Goal: Task Accomplishment & Management: Manage account settings

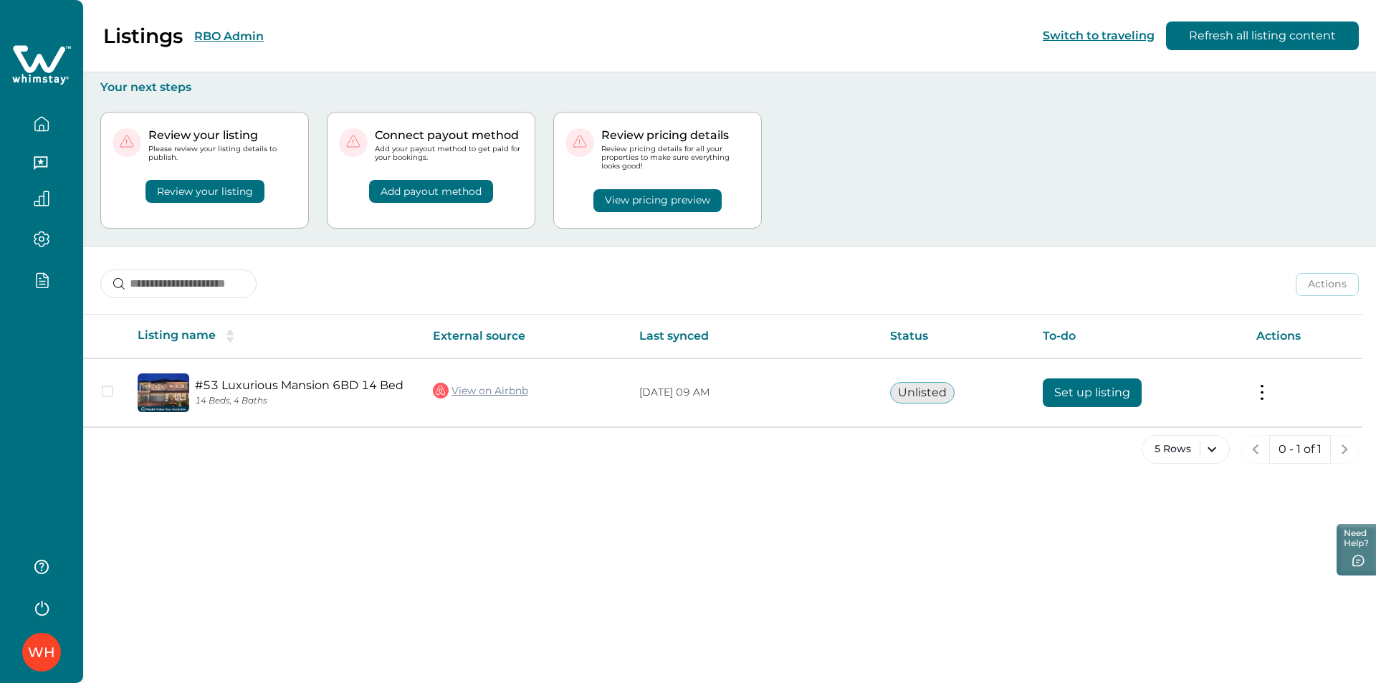
click at [32, 320] on div "WH" at bounding box center [41, 341] width 83 height 683
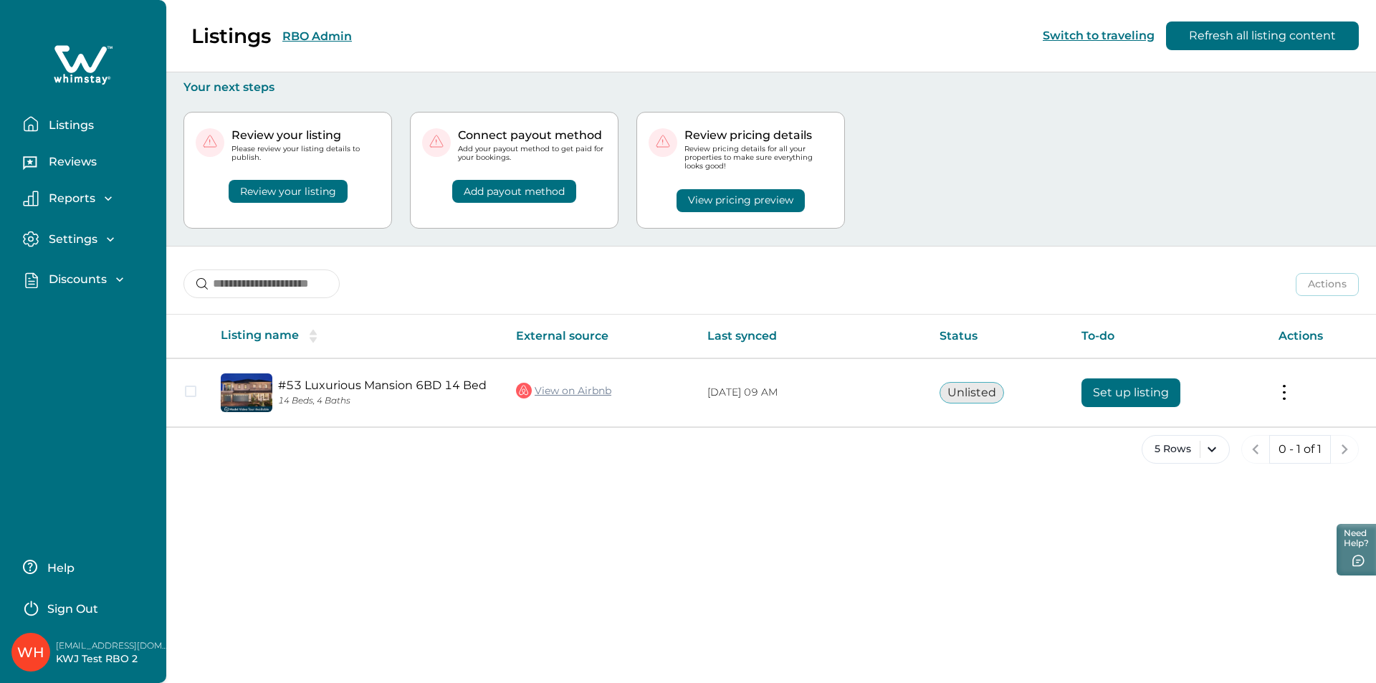
click at [75, 278] on p "Discounts" at bounding box center [75, 279] width 62 height 14
click at [77, 307] on p "Discounts" at bounding box center [75, 311] width 62 height 14
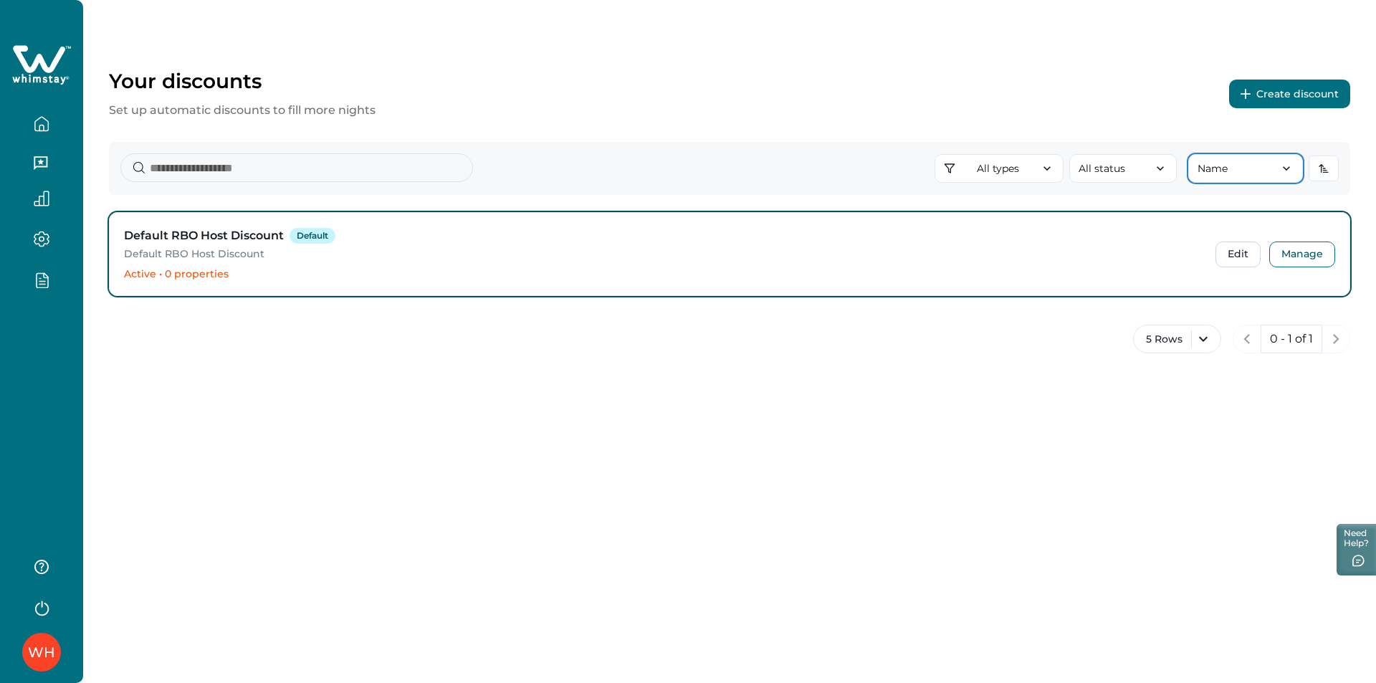
click at [1278, 168] on button "Name" at bounding box center [1246, 168] width 115 height 29
click at [1257, 140] on div "Your discounts Set up automatic discounts to fill more nights Create discount A…" at bounding box center [729, 219] width 1293 height 439
click at [1165, 167] on icon "button" at bounding box center [1160, 168] width 14 height 14
click at [1043, 147] on div "All types All types Standard 0-30 Tiered Early bird Day-based Extended stay Sea…" at bounding box center [730, 168] width 1242 height 53
click at [979, 168] on button "All types" at bounding box center [999, 168] width 129 height 29
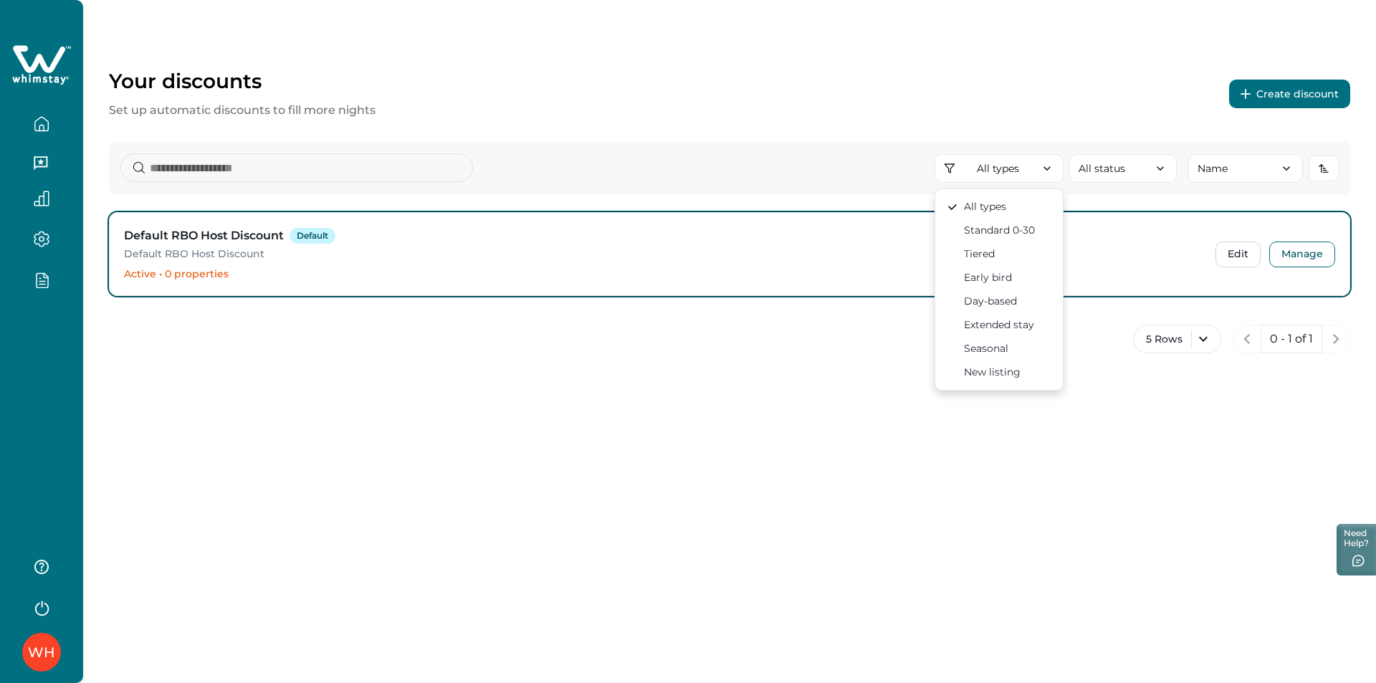
click at [880, 208] on div "Your discounts Set up automatic discounts to fill more nights Create discount A…" at bounding box center [729, 219] width 1293 height 439
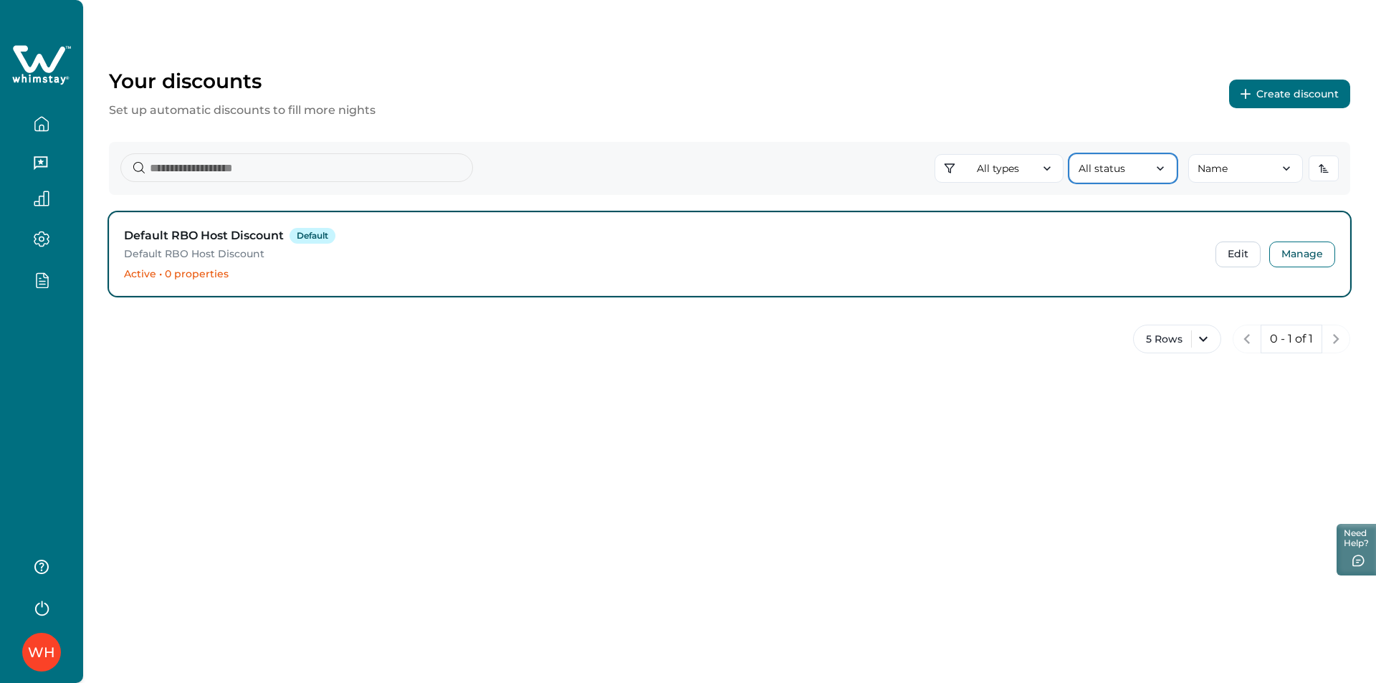
click at [1176, 156] on button "All status" at bounding box center [1124, 168] width 108 height 29
click at [1189, 135] on div "Your discounts Set up automatic discounts to fill more nights Create discount A…" at bounding box center [729, 219] width 1293 height 439
click at [1237, 167] on button "Name" at bounding box center [1246, 168] width 115 height 29
click at [1146, 234] on div "Default RBO Host Discount Default" at bounding box center [661, 235] width 1075 height 17
click at [1148, 171] on button "All status" at bounding box center [1124, 168] width 108 height 29
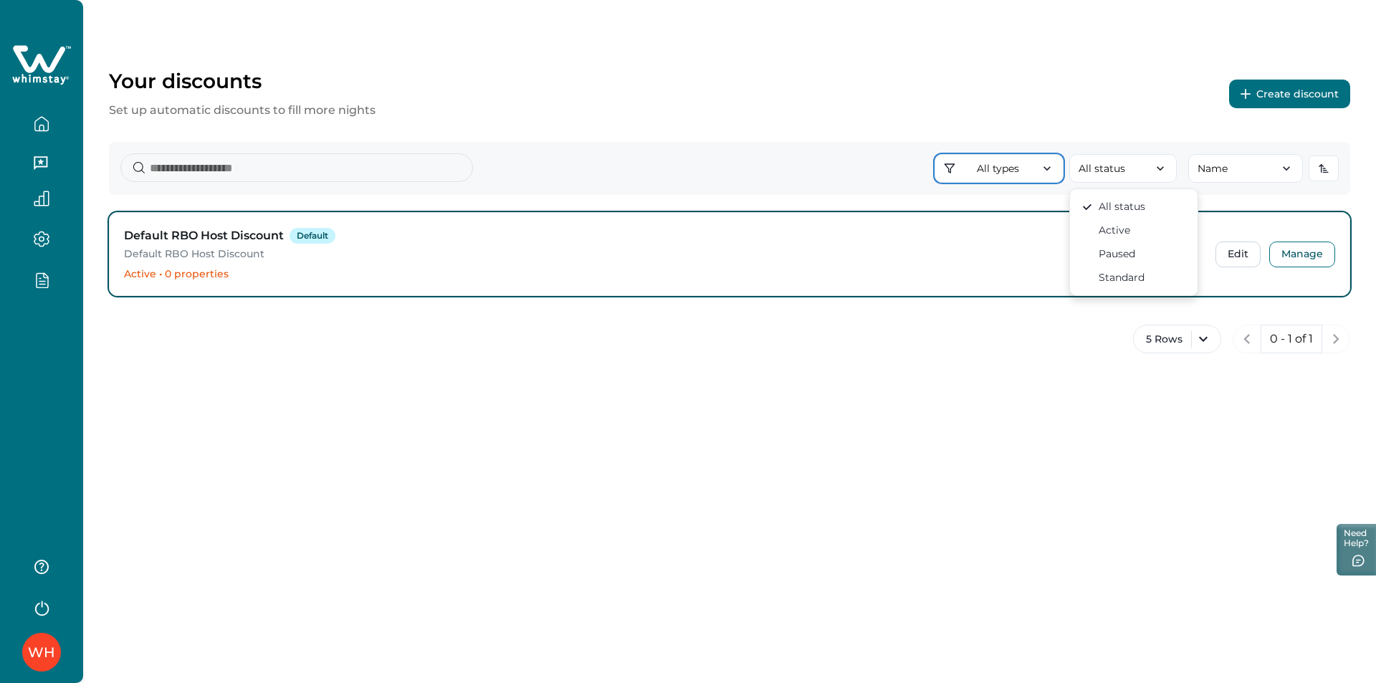
click at [1027, 171] on button "All types" at bounding box center [999, 168] width 129 height 29
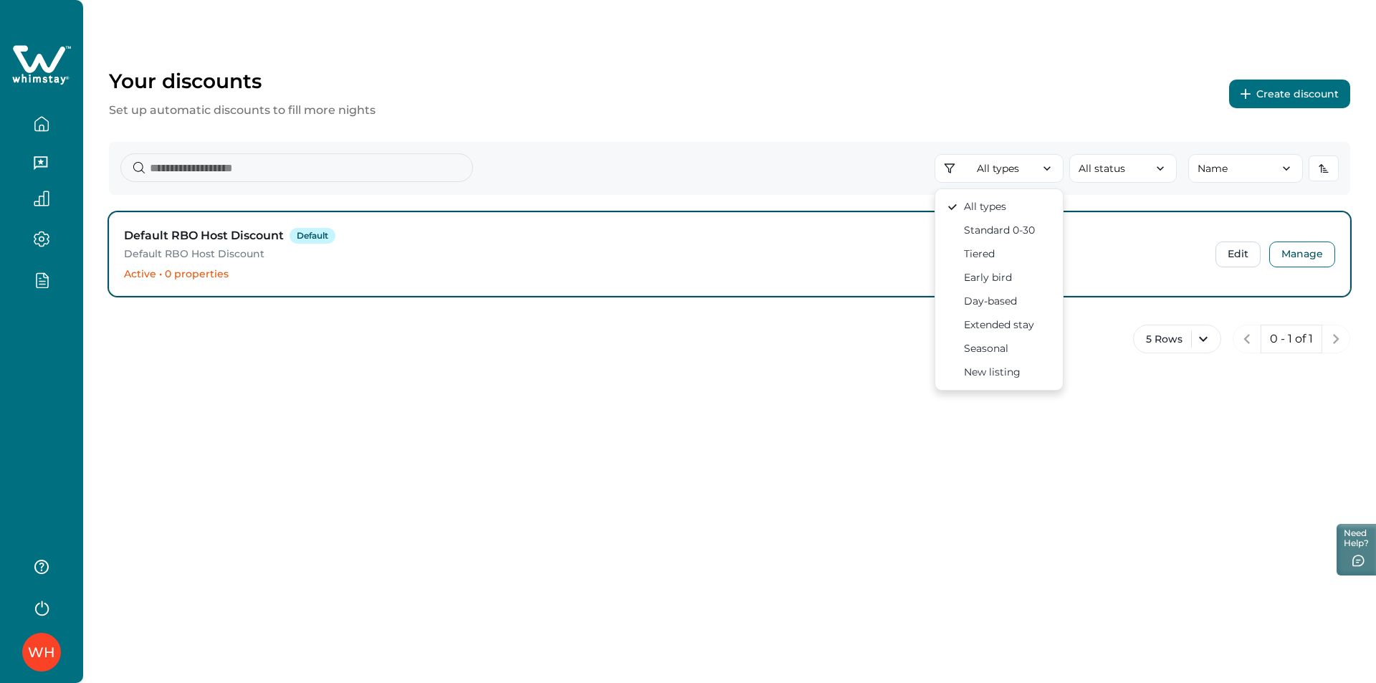
click at [1078, 117] on div "Your discounts Set up automatic discounts to fill more nights Create discount" at bounding box center [730, 94] width 1242 height 50
click at [1283, 90] on button "Create discount" at bounding box center [1289, 94] width 121 height 29
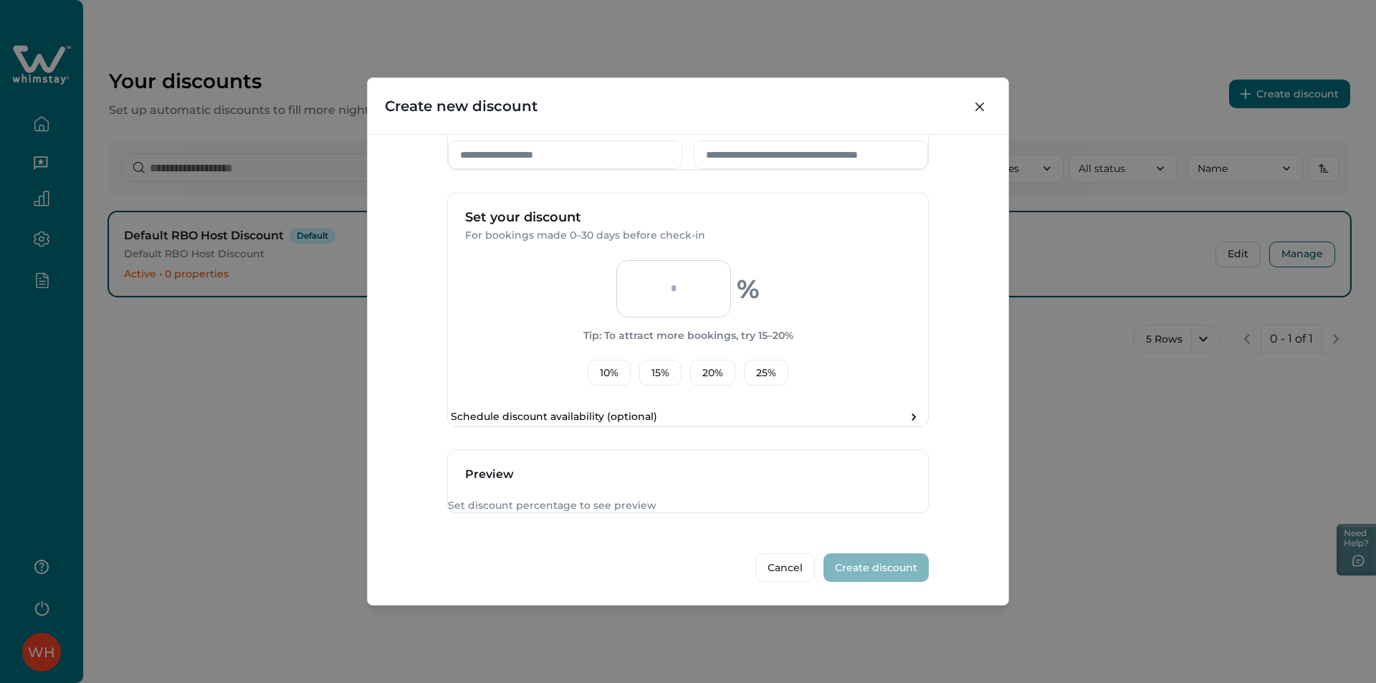
scroll to position [462, 0]
click at [1081, 465] on div "Create new discount Discount Type Standard 0-30 Standard discount for bookings …" at bounding box center [688, 341] width 1376 height 683
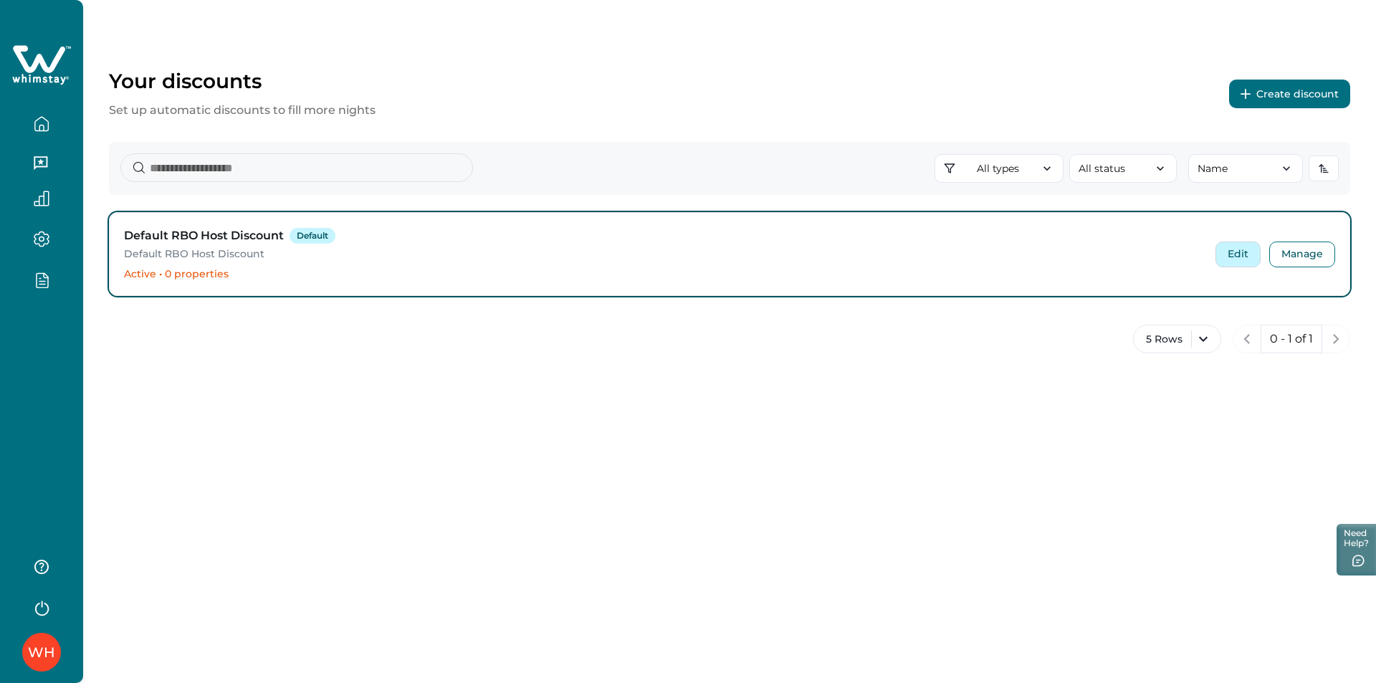
click at [1231, 257] on button "Edit" at bounding box center [1238, 255] width 45 height 26
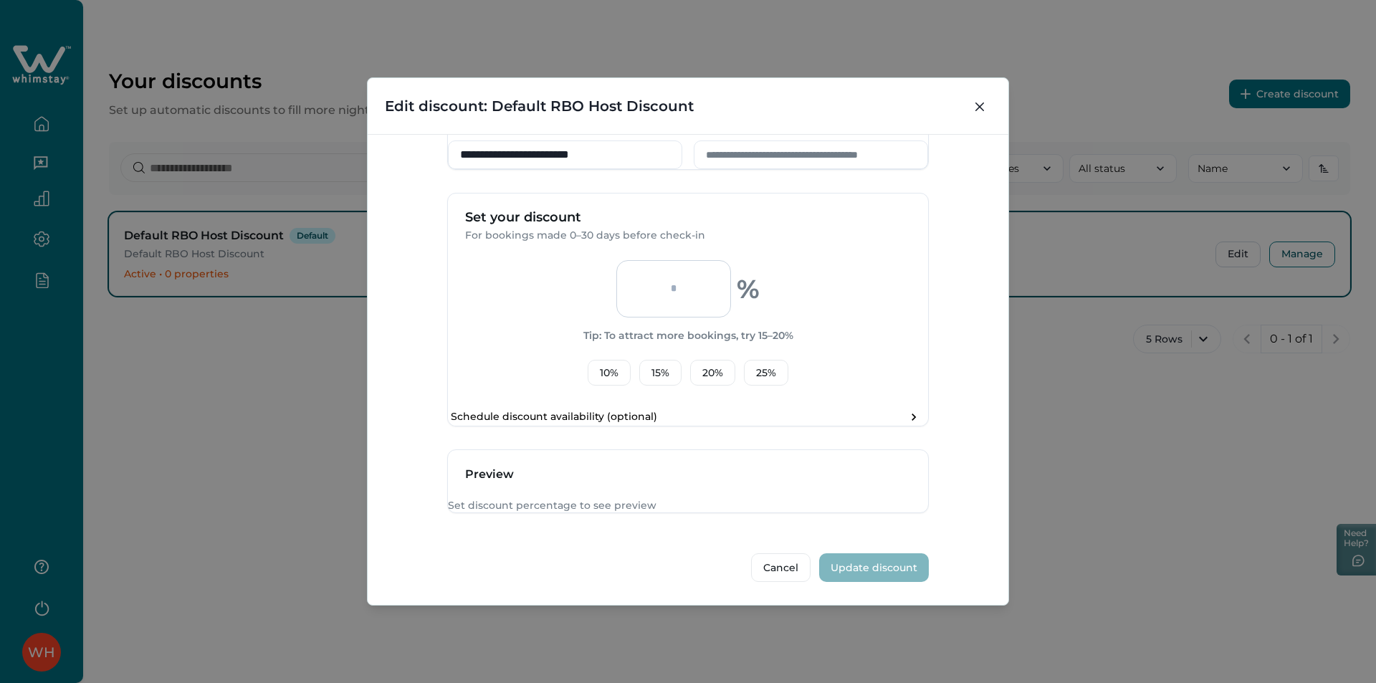
click at [1049, 433] on div "**********" at bounding box center [688, 341] width 1376 height 683
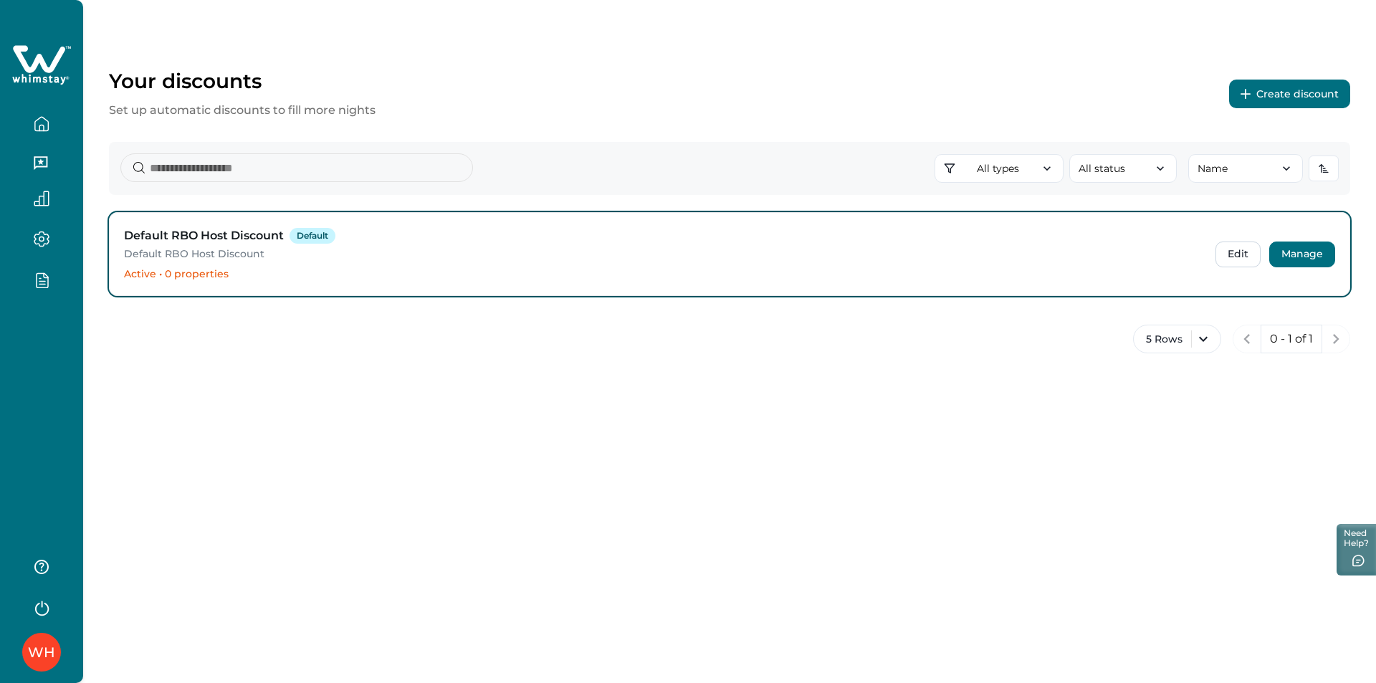
click at [1280, 254] on button "Manage" at bounding box center [1303, 255] width 66 height 26
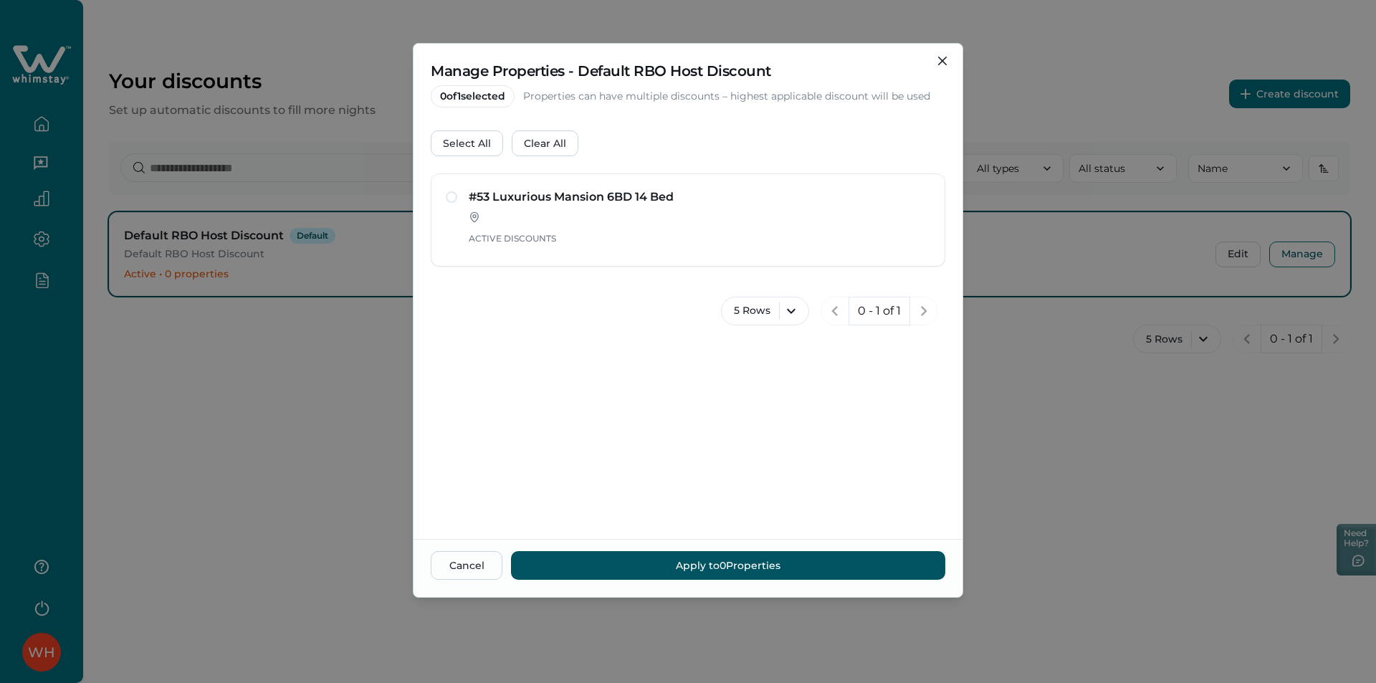
click at [1039, 424] on div "Manage Properties - Default RBO Host Discount 0 of 1 selected Properties can ha…" at bounding box center [688, 341] width 1376 height 683
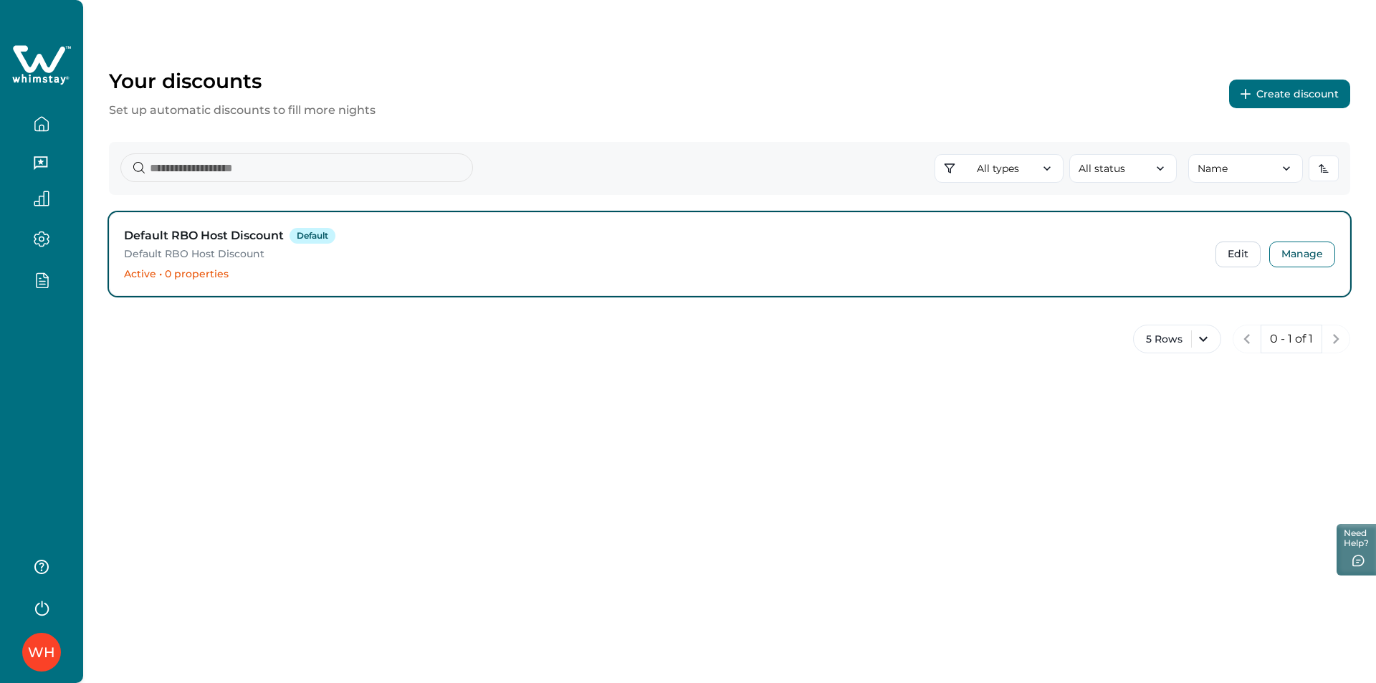
click at [62, 305] on div at bounding box center [41, 156] width 83 height 312
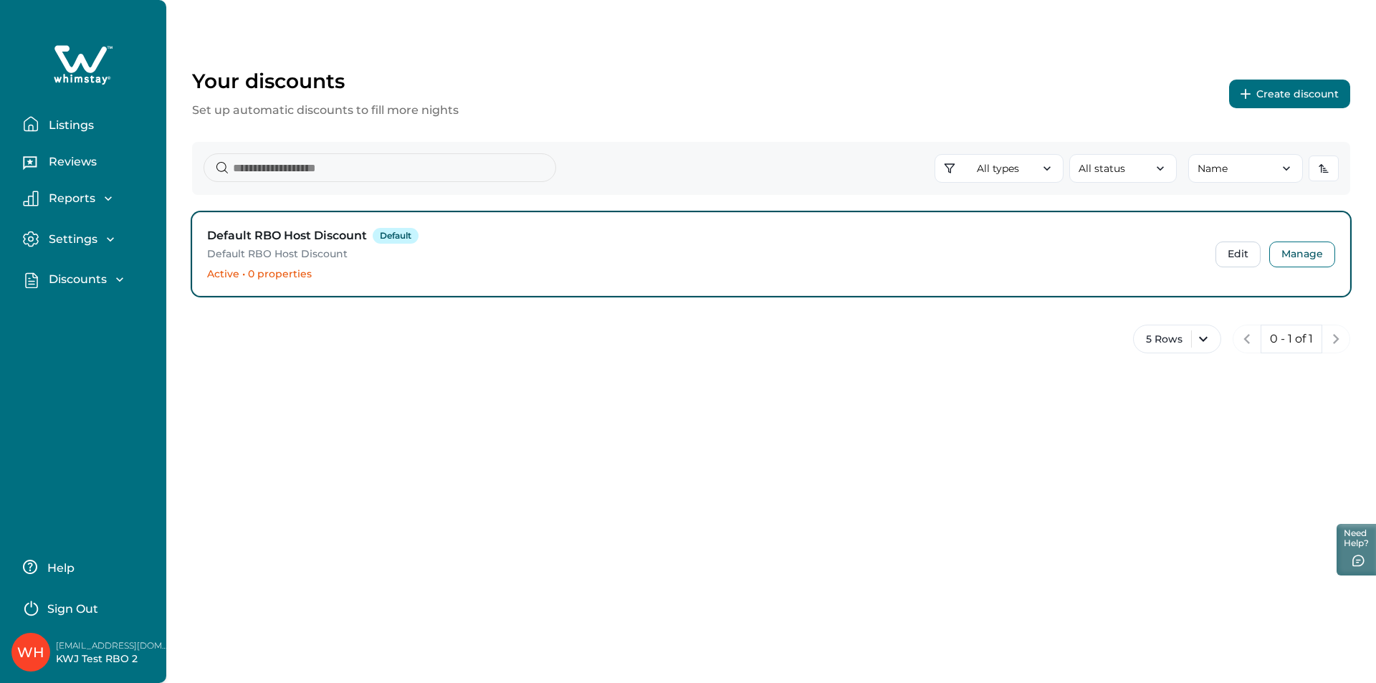
click at [80, 290] on div "Discounts" at bounding box center [89, 284] width 132 height 25
click at [90, 281] on p "Discounts" at bounding box center [75, 279] width 62 height 14
click at [82, 324] on button "Discounts" at bounding box center [99, 311] width 132 height 29
click at [95, 338] on p "Ready-made discounts" at bounding box center [104, 339] width 120 height 28
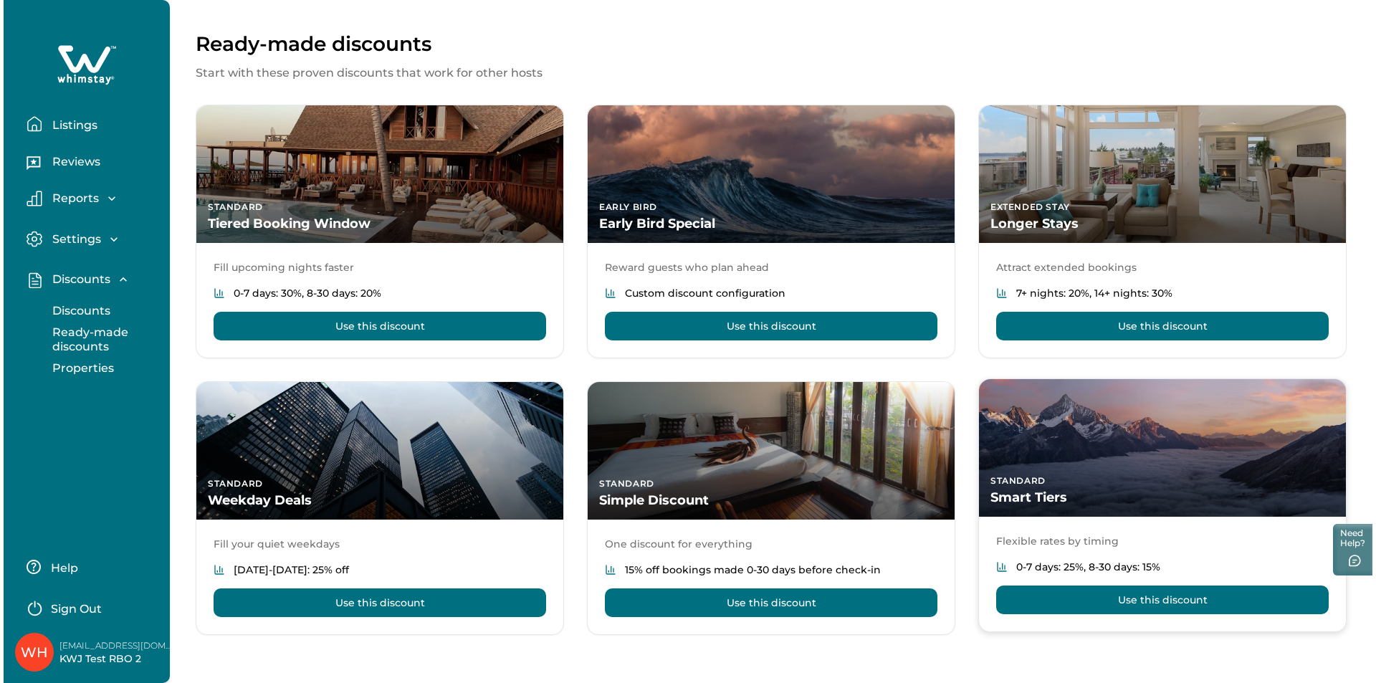
scroll to position [58, 0]
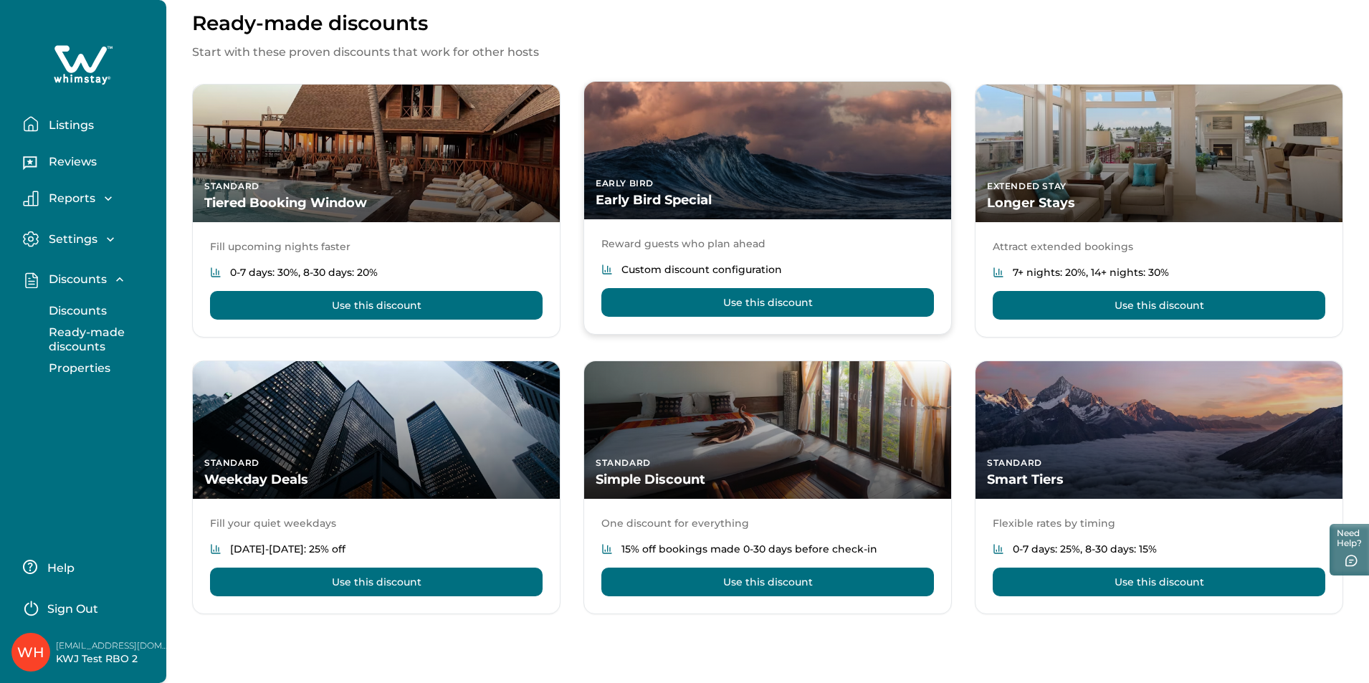
click at [817, 290] on button "Use this discount" at bounding box center [767, 302] width 333 height 29
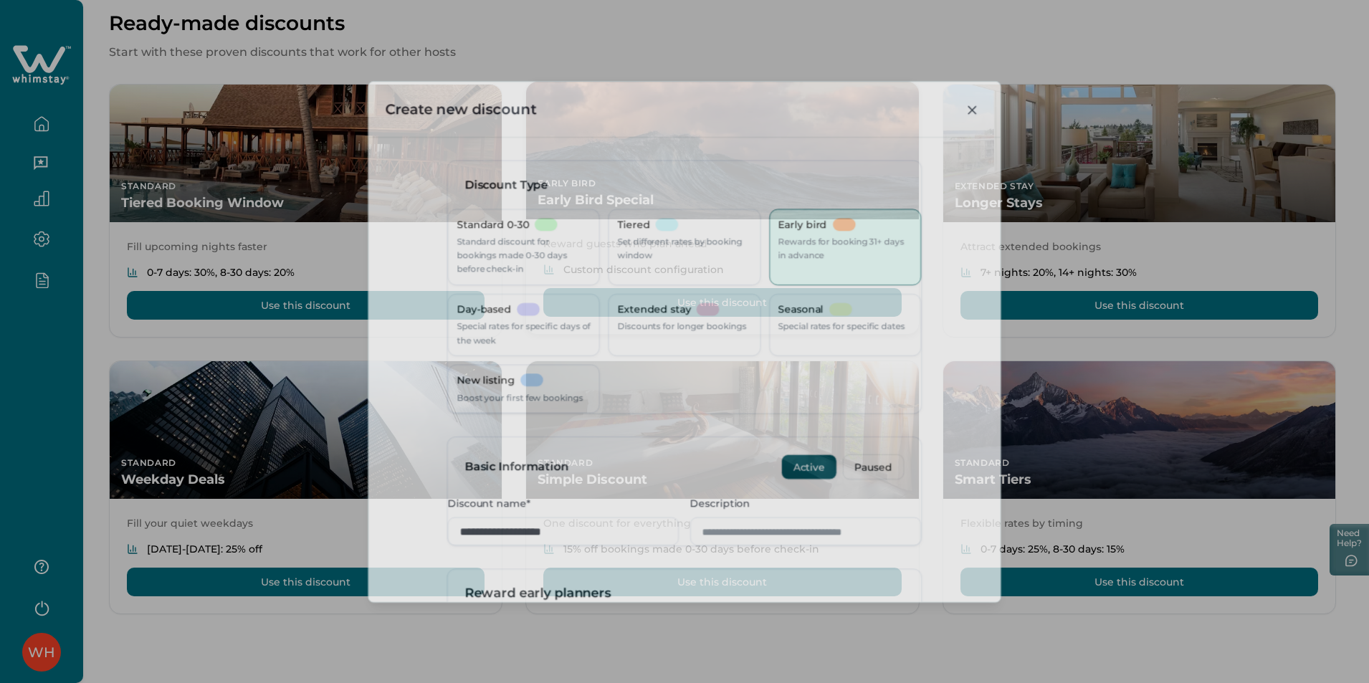
type input "**"
type input "***"
type input "**"
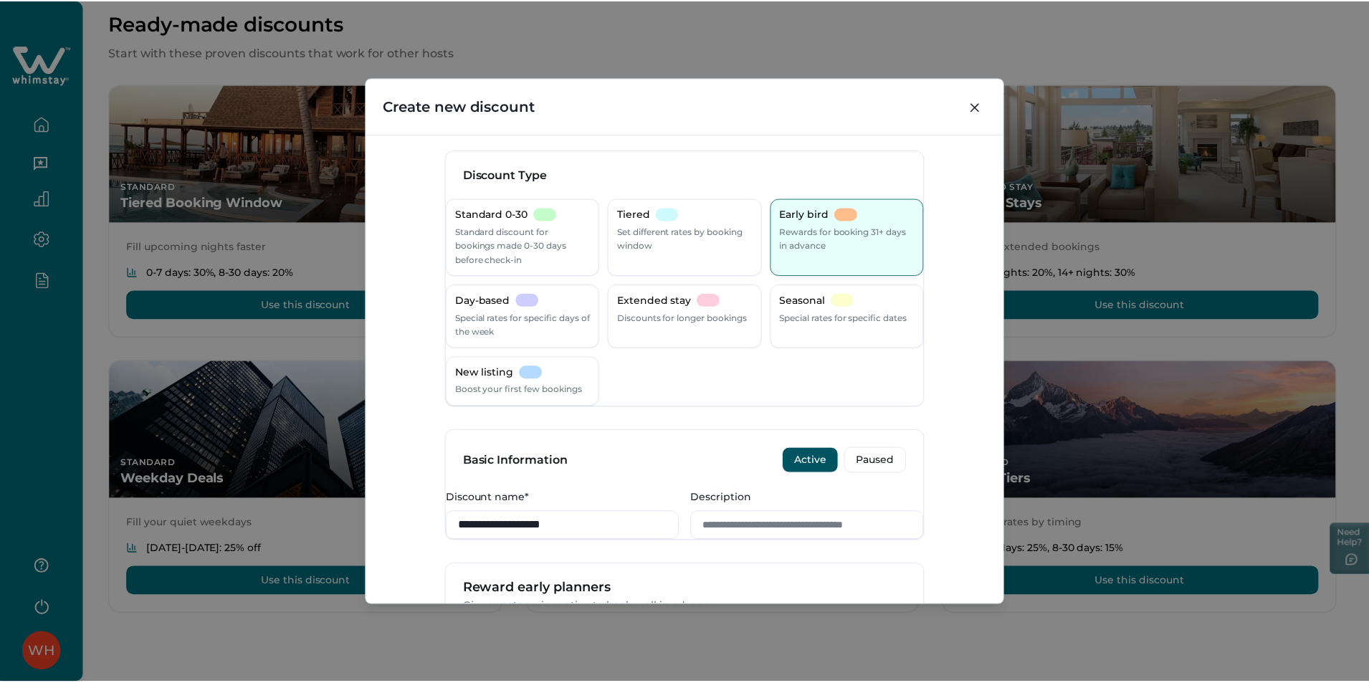
scroll to position [0, 0]
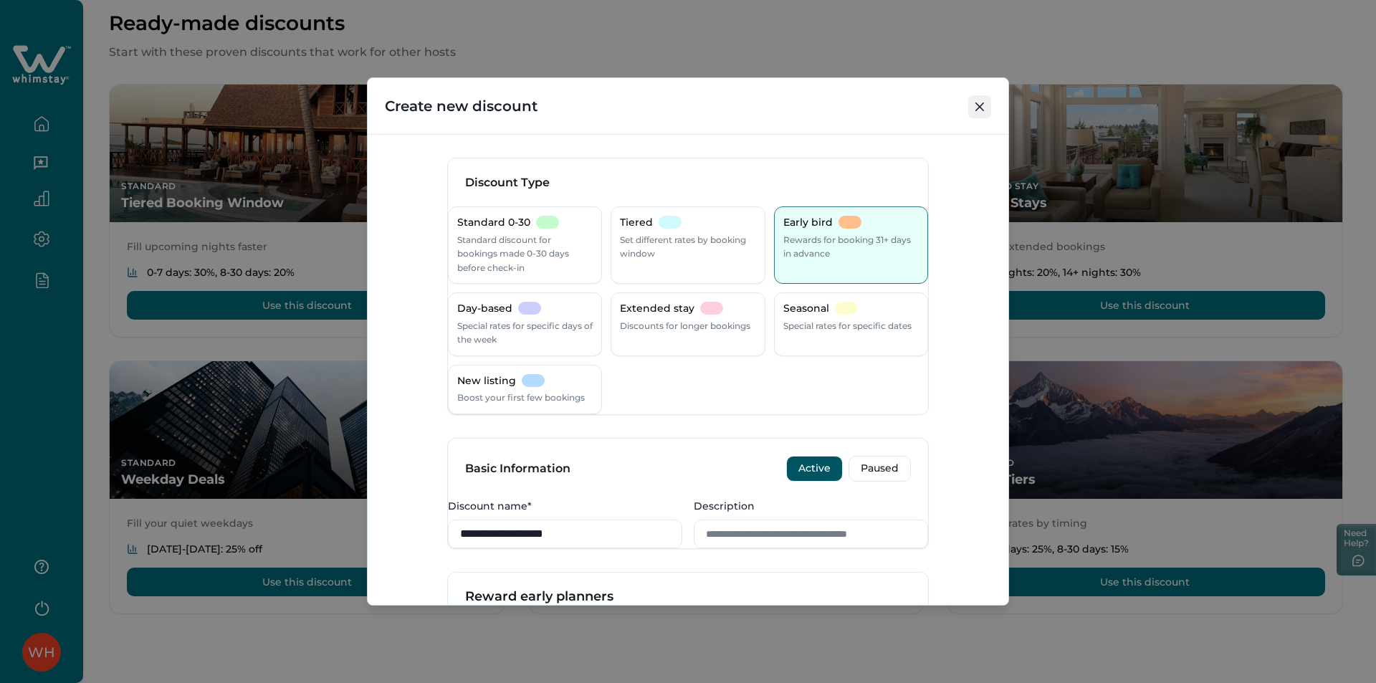
click at [979, 112] on button "Close" at bounding box center [980, 106] width 23 height 23
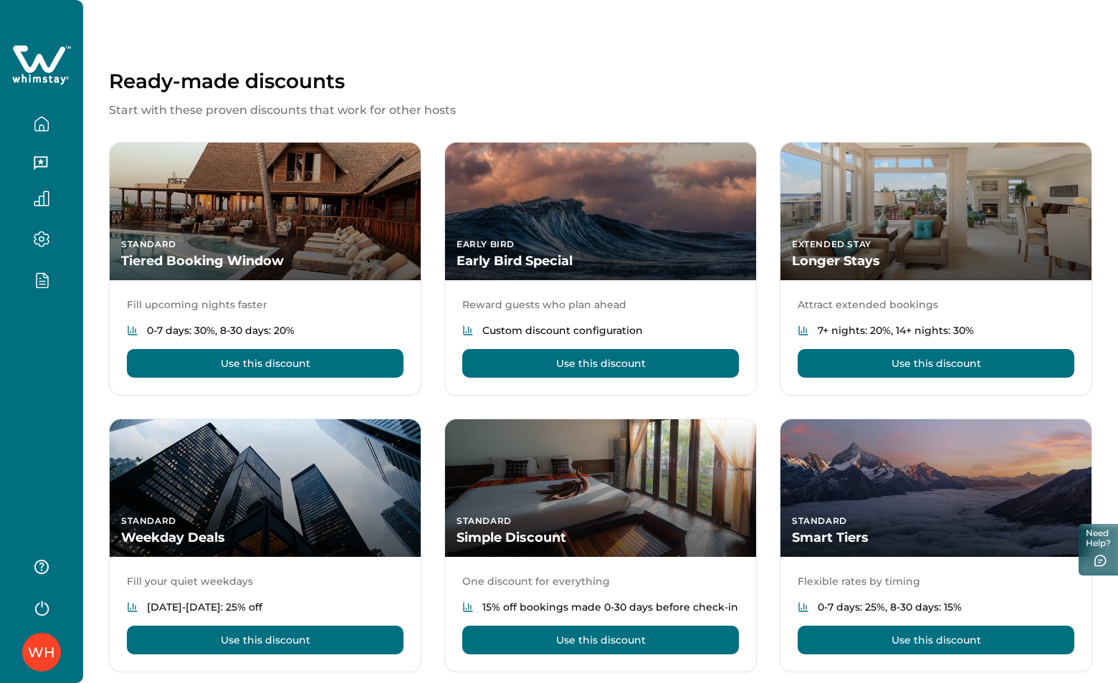
click at [44, 360] on div "WH" at bounding box center [41, 341] width 83 height 683
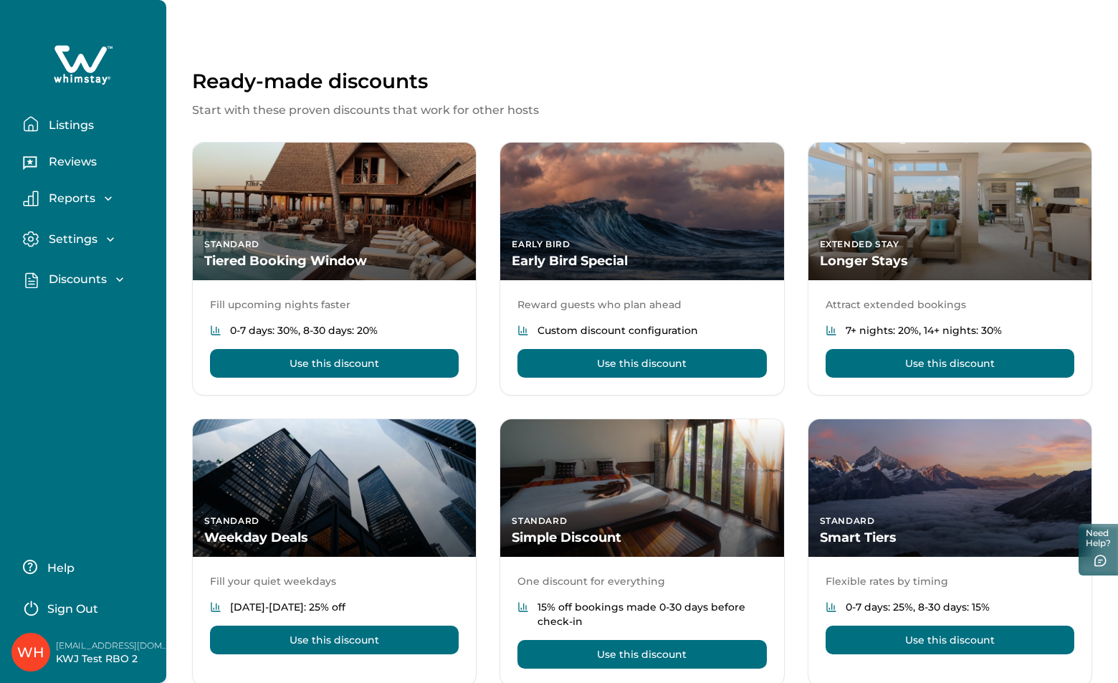
click at [92, 204] on p "Reports" at bounding box center [69, 198] width 51 height 14
click at [85, 228] on p "Earnings" at bounding box center [72, 229] width 57 height 14
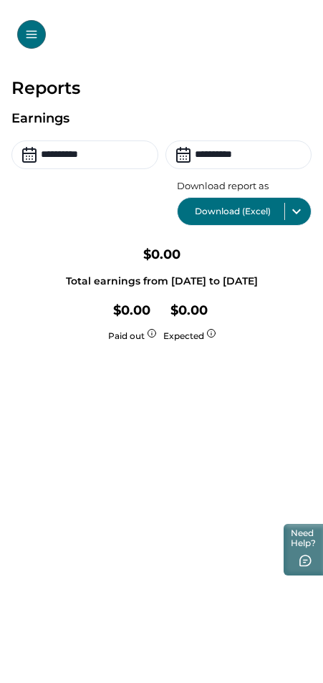
click at [290, 414] on div "**********" at bounding box center [161, 374] width 323 height 619
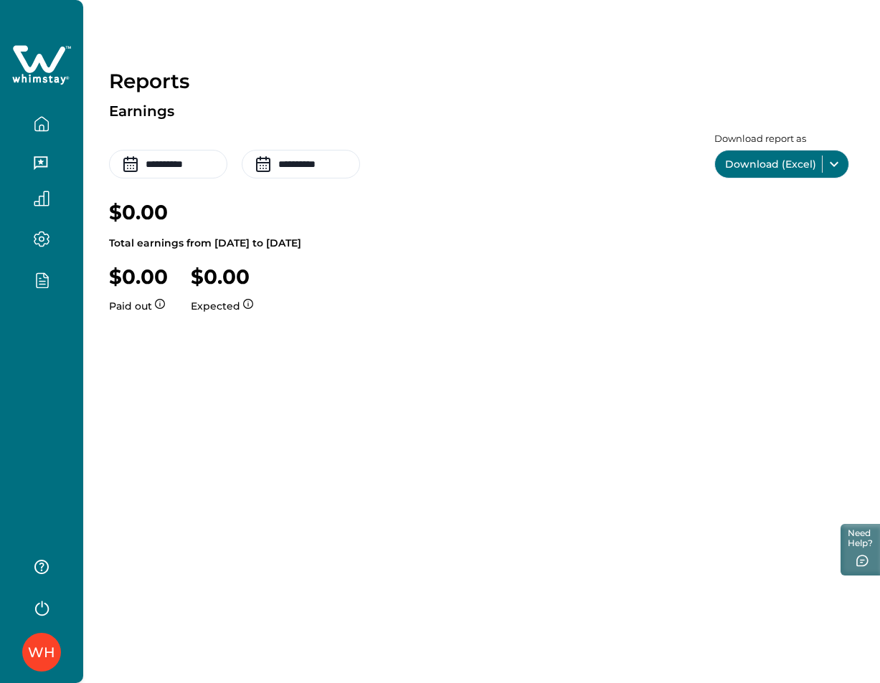
click at [49, 358] on div "WH" at bounding box center [41, 341] width 83 height 683
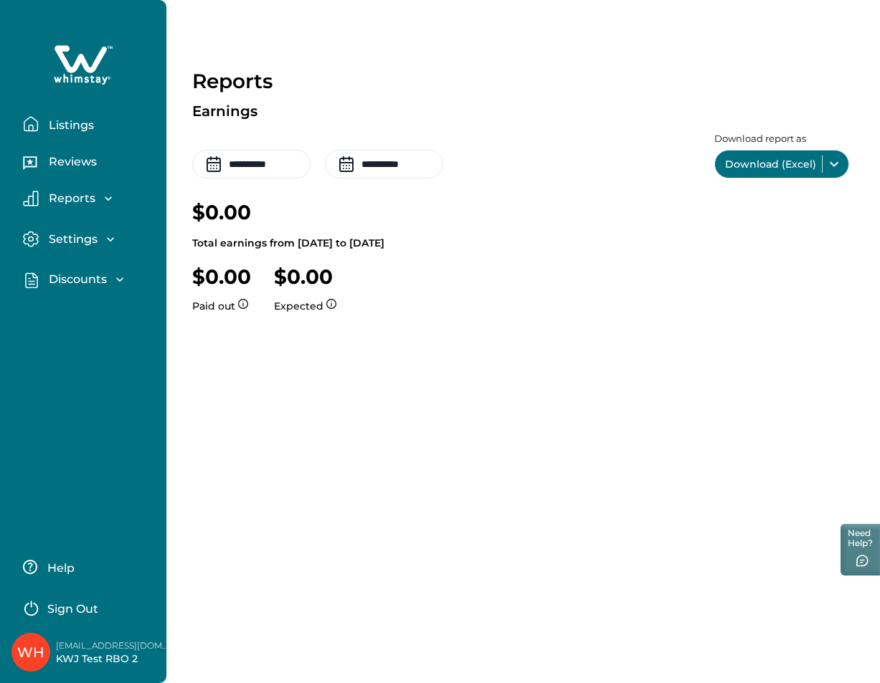
click at [72, 124] on p "Listings" at bounding box center [68, 125] width 49 height 14
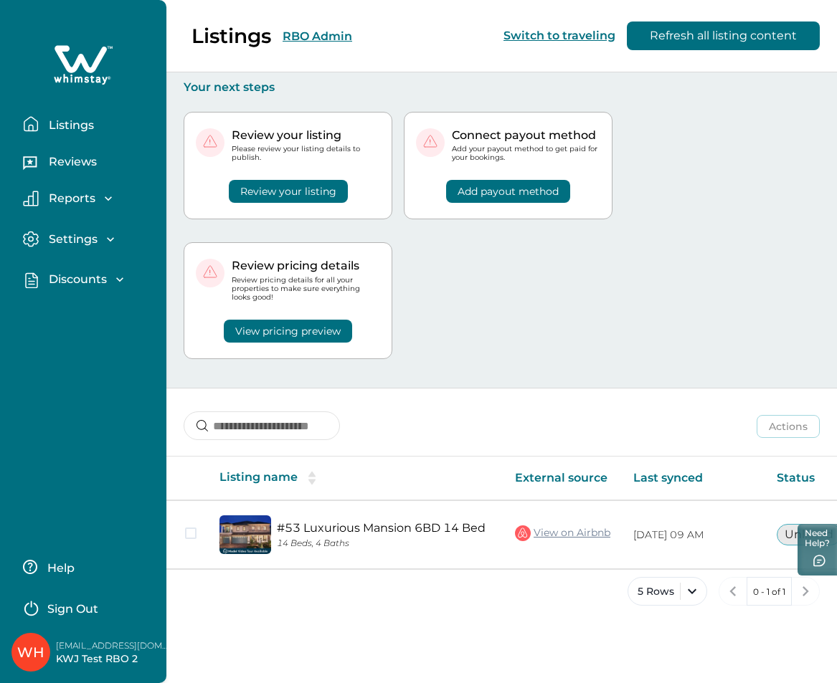
click at [93, 237] on p "Settings" at bounding box center [70, 239] width 53 height 14
click at [93, 269] on p "Profile details" at bounding box center [86, 270] width 84 height 14
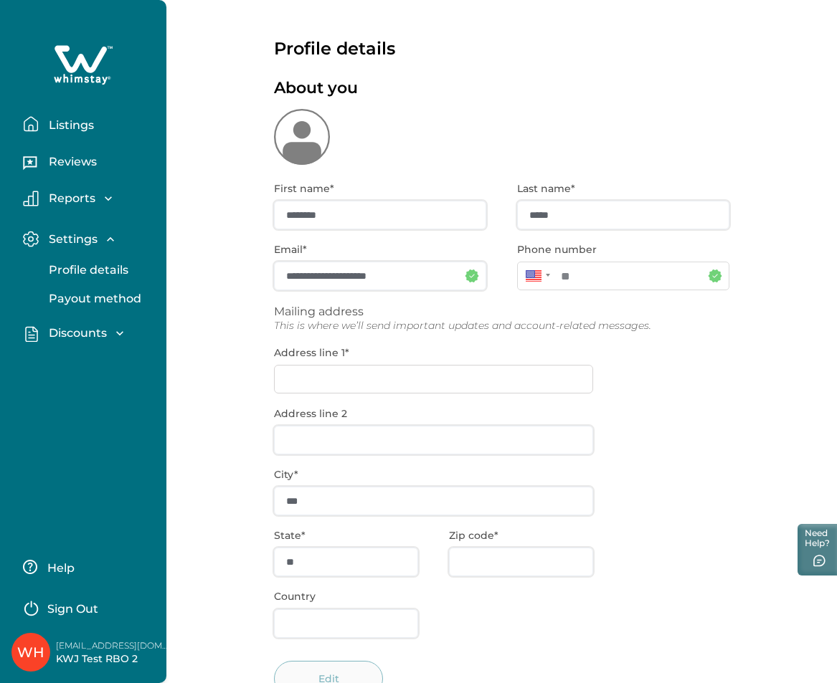
type input "**********"
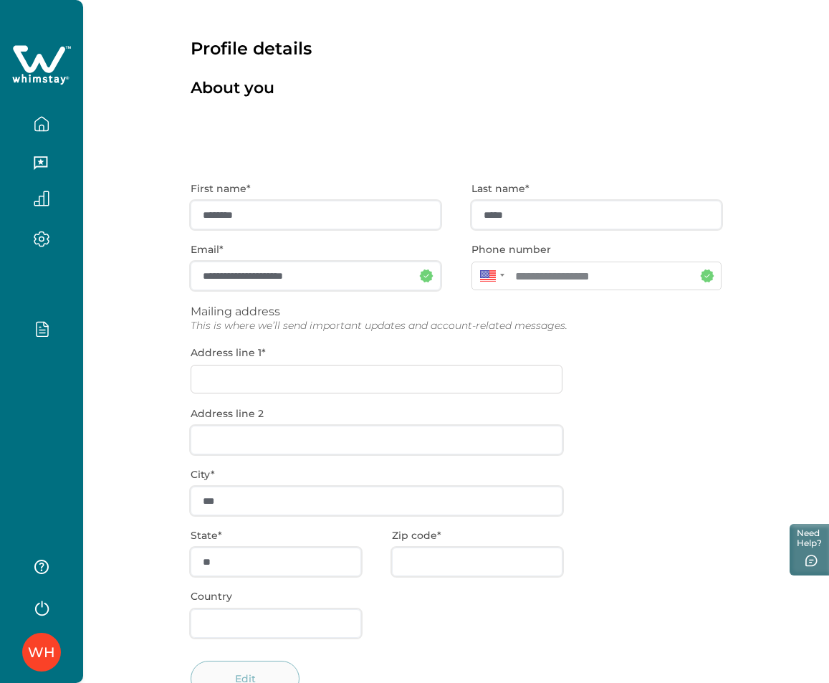
click at [772, 227] on div "**********" at bounding box center [456, 367] width 746 height 735
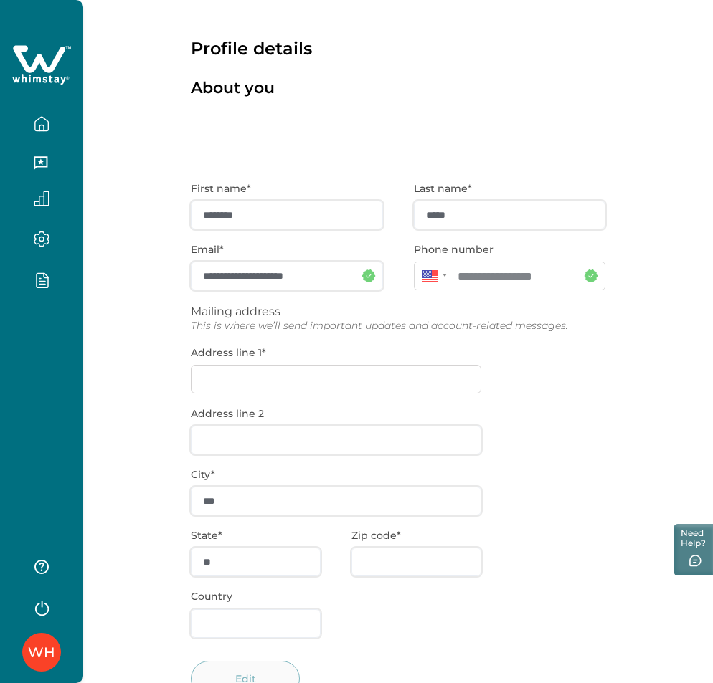
click at [39, 274] on icon "button" at bounding box center [42, 280] width 16 height 16
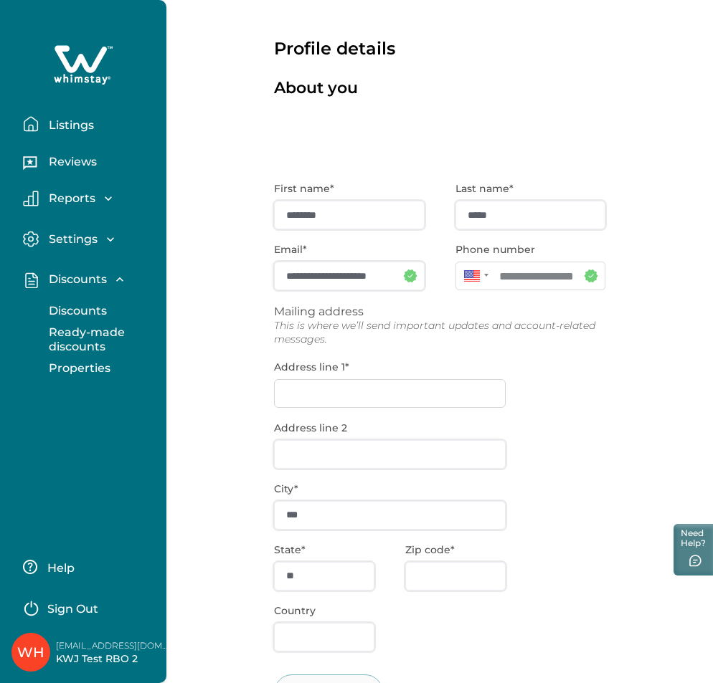
click at [74, 310] on p "Discounts" at bounding box center [75, 311] width 62 height 14
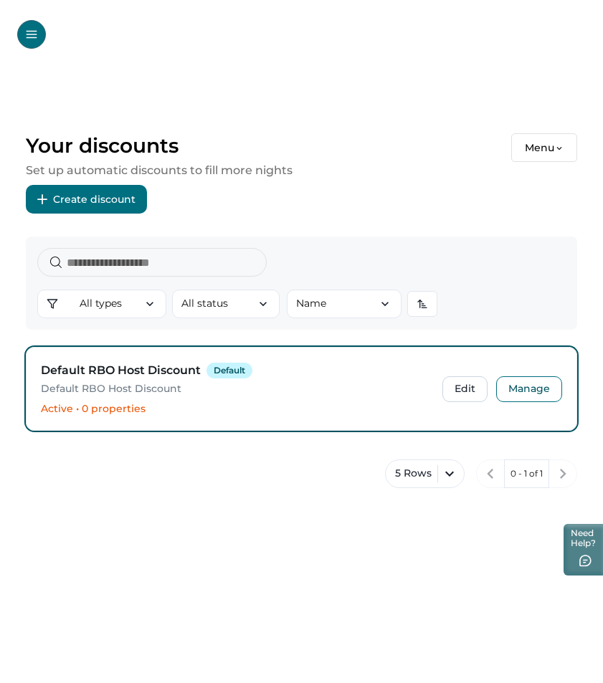
click at [493, 190] on div "Your discounts Menu Set up automatic discounts to fill more nights Create disco…" at bounding box center [301, 173] width 551 height 80
click at [554, 139] on button "Menu" at bounding box center [544, 147] width 66 height 29
click at [503, 106] on div "Your discounts Menu Set up automatic discounts to fill more nights Create disco…" at bounding box center [301, 320] width 603 height 510
click at [30, 24] on button "Open Menu" at bounding box center [31, 34] width 29 height 29
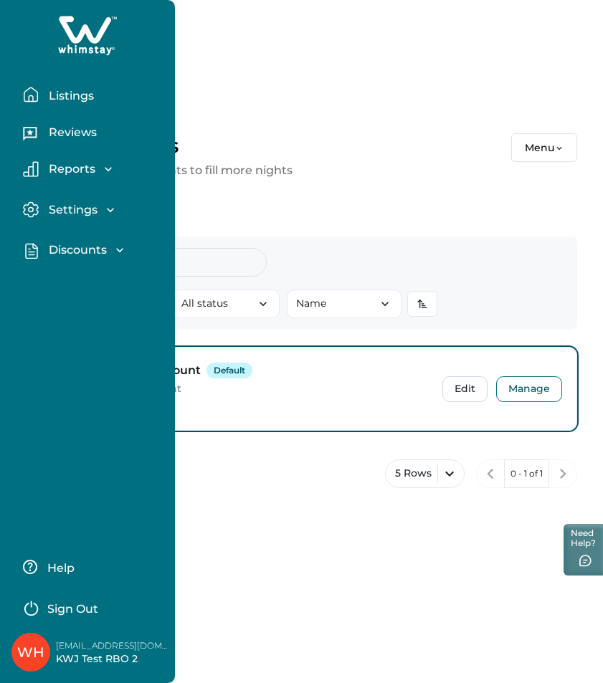
click at [259, 85] on div "Your discounts Menu Set up automatic discounts to fill more nights Create disco…" at bounding box center [301, 320] width 603 height 510
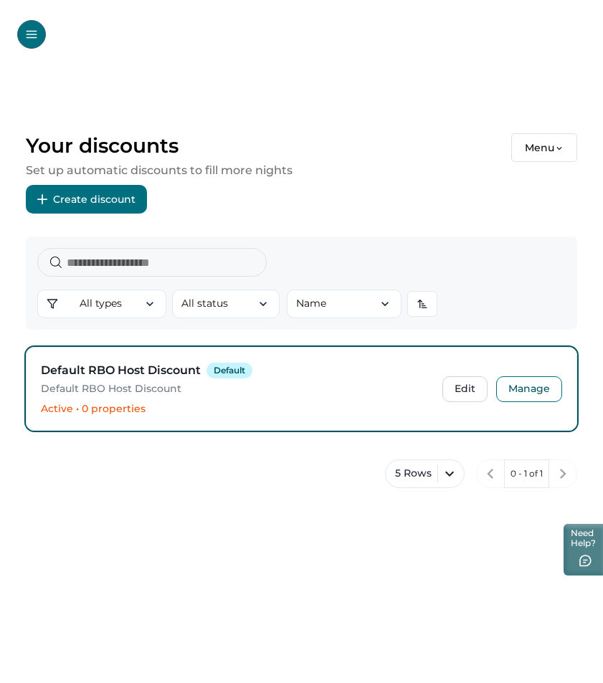
click at [32, 44] on button "Open Menu" at bounding box center [31, 34] width 29 height 29
click at [249, 96] on div "Your discounts Menu Set up automatic discounts to fill more nights Create disco…" at bounding box center [301, 320] width 603 height 510
click at [541, 146] on button "Menu" at bounding box center [544, 147] width 66 height 29
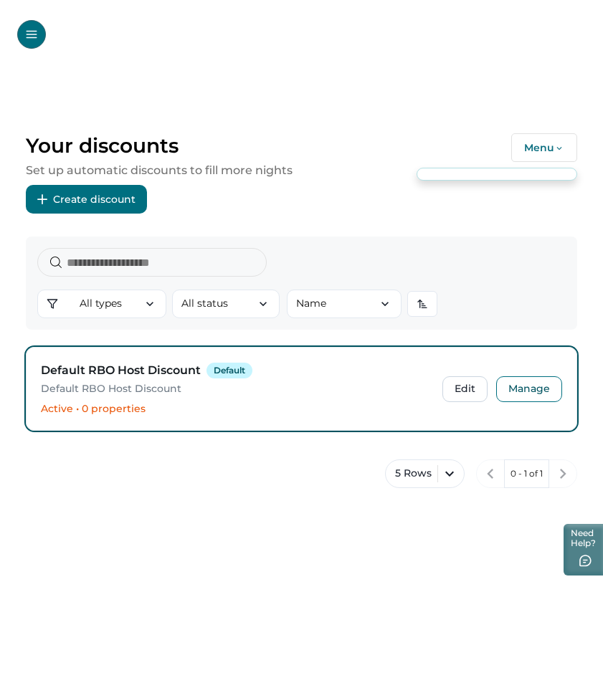
click at [541, 146] on button "Menu" at bounding box center [544, 147] width 66 height 29
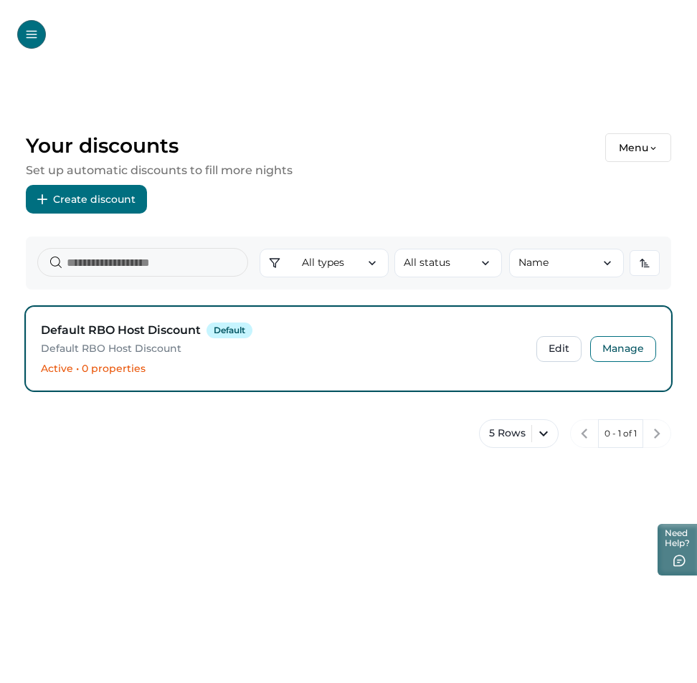
click at [24, 39] on button "Open Menu" at bounding box center [31, 34] width 29 height 29
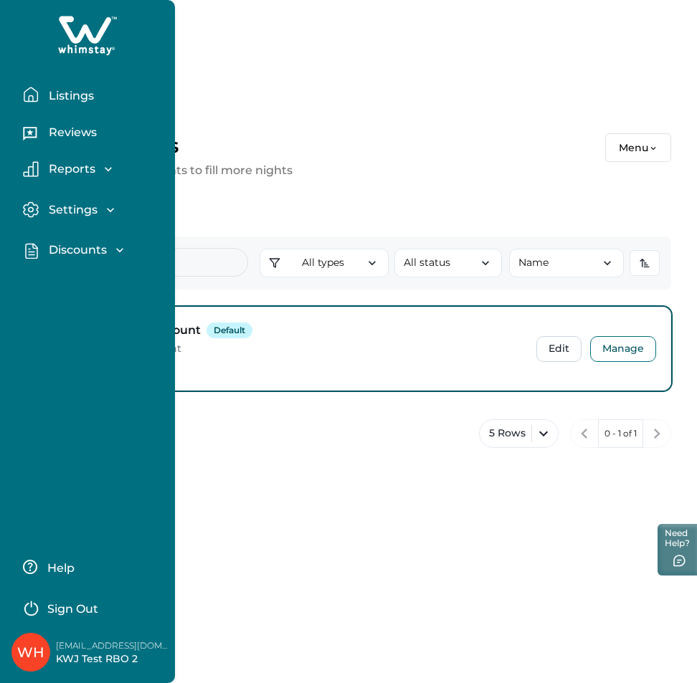
click at [338, 160] on div "Your discounts Menu" at bounding box center [348, 147] width 645 height 29
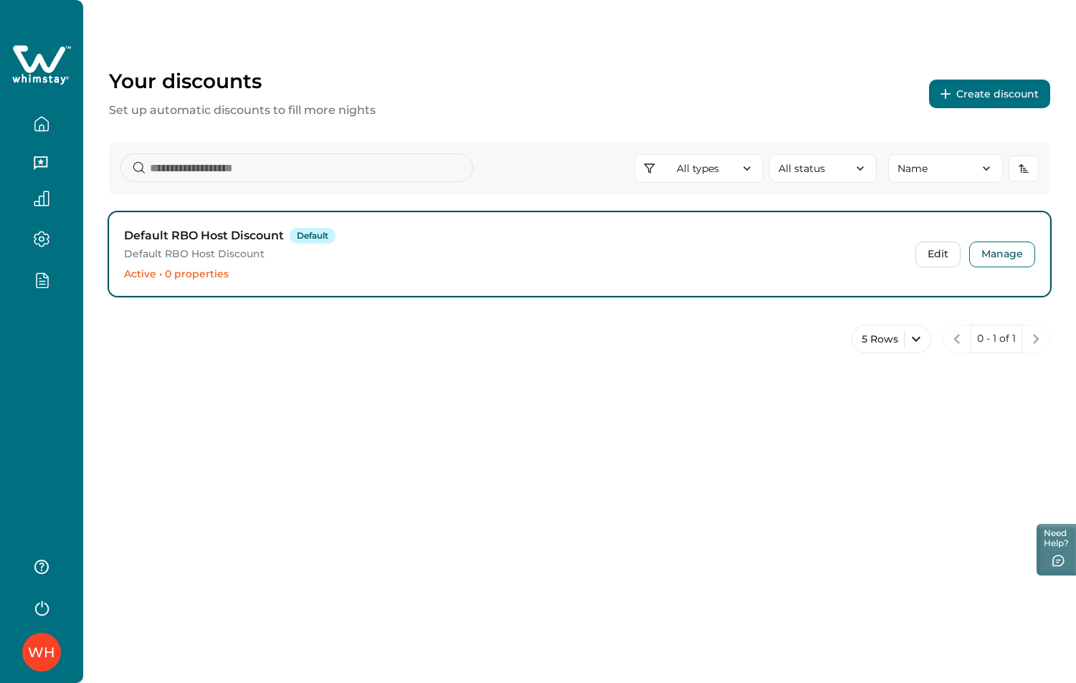
click at [33, 237] on button "button" at bounding box center [41, 239] width 60 height 16
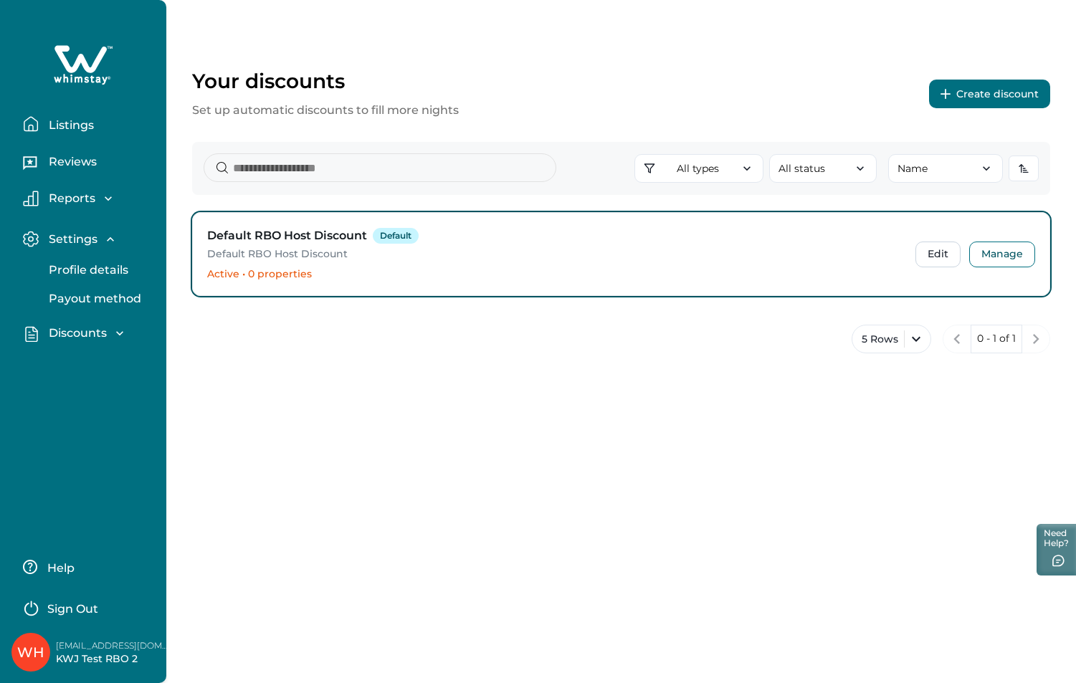
click at [71, 267] on p "Profile details" at bounding box center [86, 270] width 84 height 14
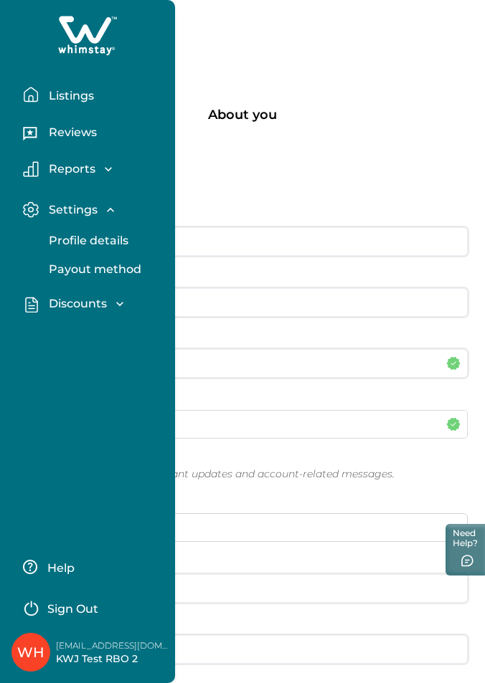
click at [465, 70] on p "Profile details" at bounding box center [242, 75] width 450 height 21
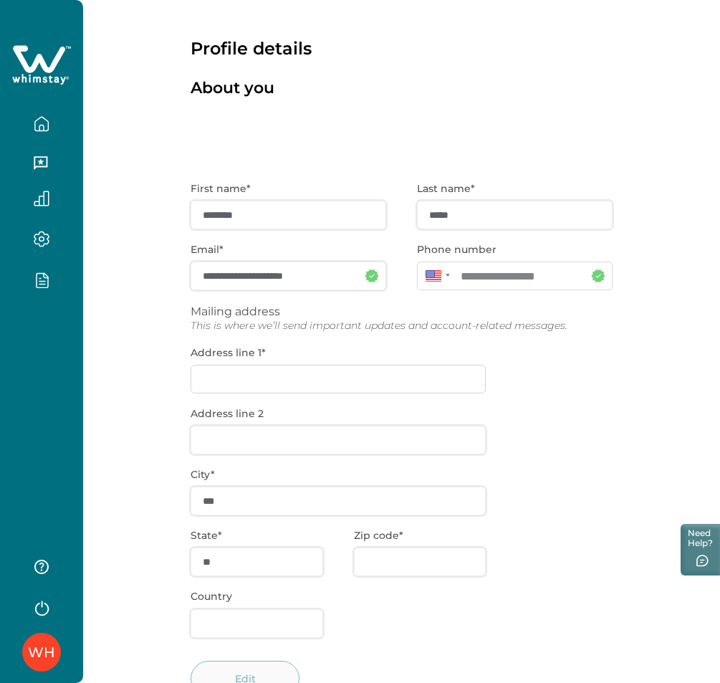
click at [277, 59] on p "Profile details" at bounding box center [402, 29] width 422 height 59
copy p "Profile details"
click at [44, 296] on div at bounding box center [41, 284] width 60 height 25
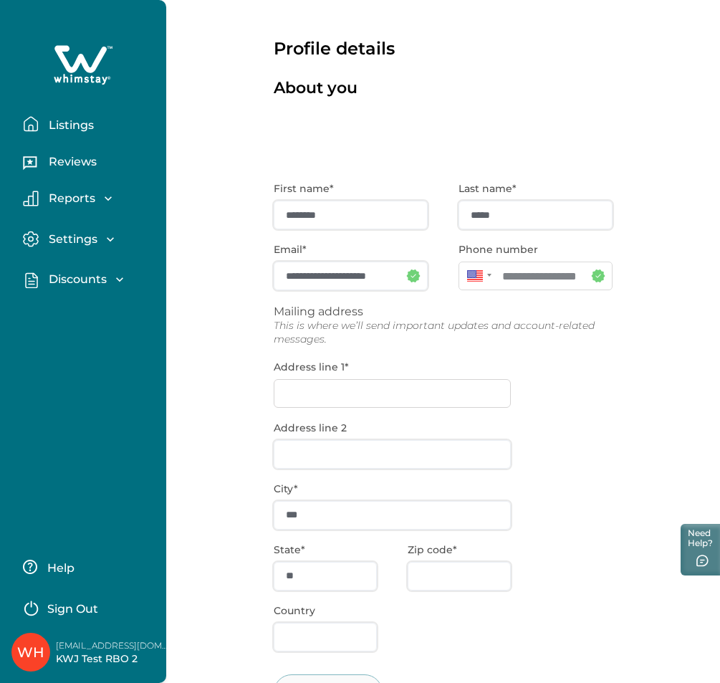
click at [85, 282] on p "Discounts" at bounding box center [75, 279] width 62 height 14
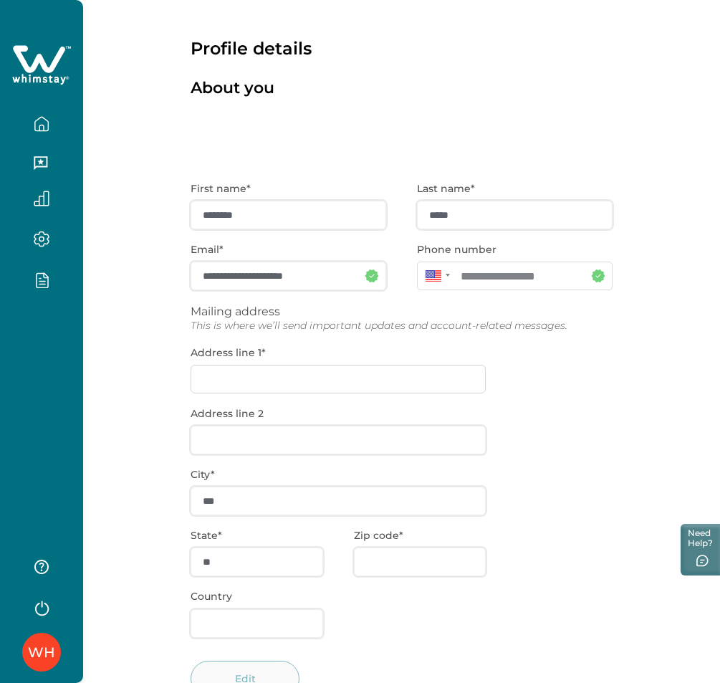
click at [606, 397] on div "**********" at bounding box center [402, 449] width 422 height 569
click at [51, 280] on button "button" at bounding box center [41, 280] width 60 height 16
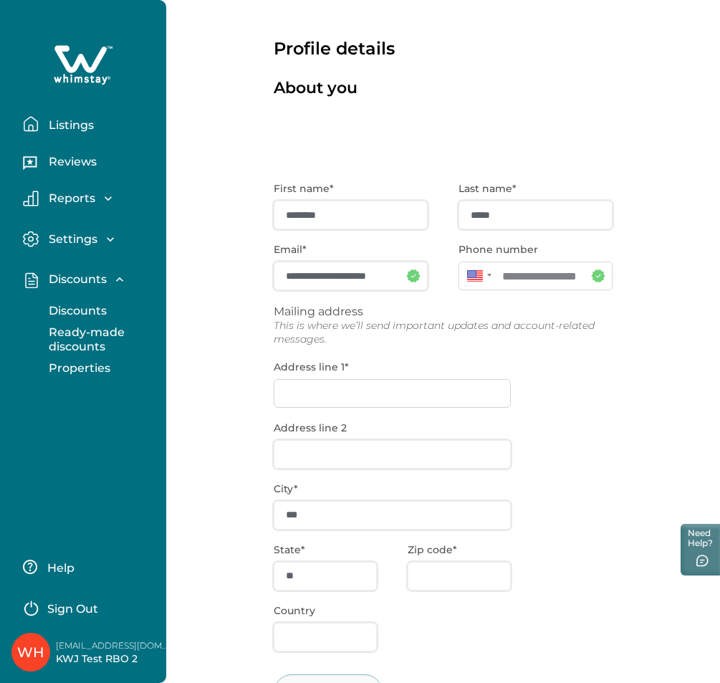
click at [65, 307] on p "Discounts" at bounding box center [75, 311] width 62 height 14
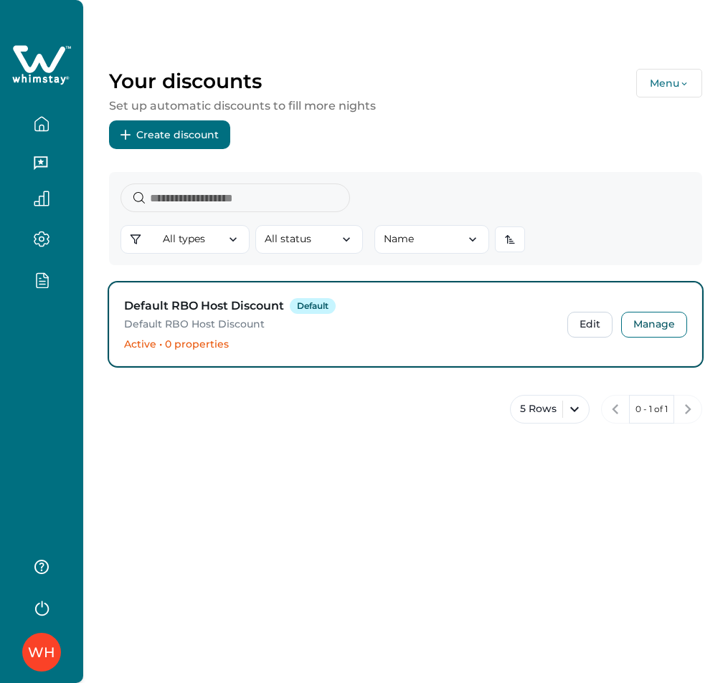
click at [657, 82] on button "Menu" at bounding box center [669, 83] width 66 height 29
click at [673, 92] on button "Menu" at bounding box center [669, 83] width 66 height 29
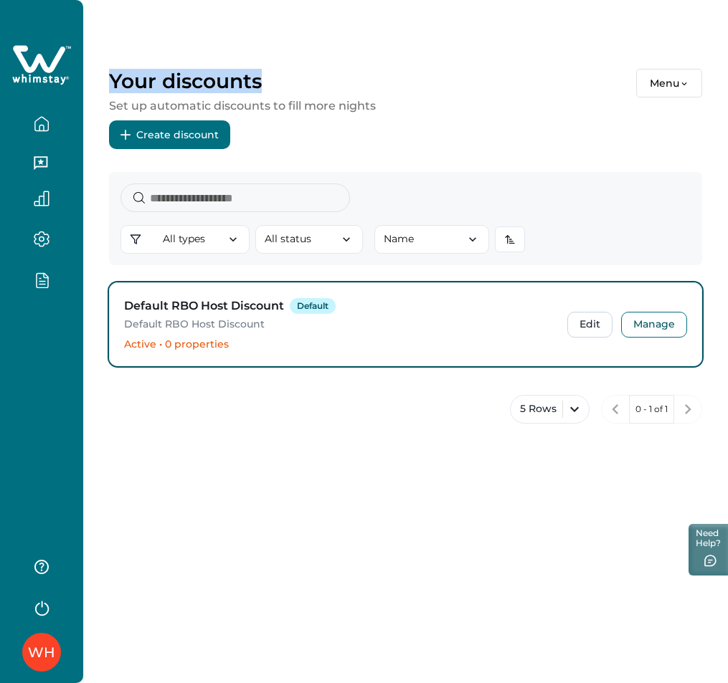
drag, startPoint x: 267, startPoint y: 83, endPoint x: 111, endPoint y: 86, distance: 155.6
click at [111, 86] on div "Your discounts Menu" at bounding box center [405, 83] width 593 height 29
copy p "Your discounts"
click at [29, 507] on div "WH" at bounding box center [41, 341] width 83 height 683
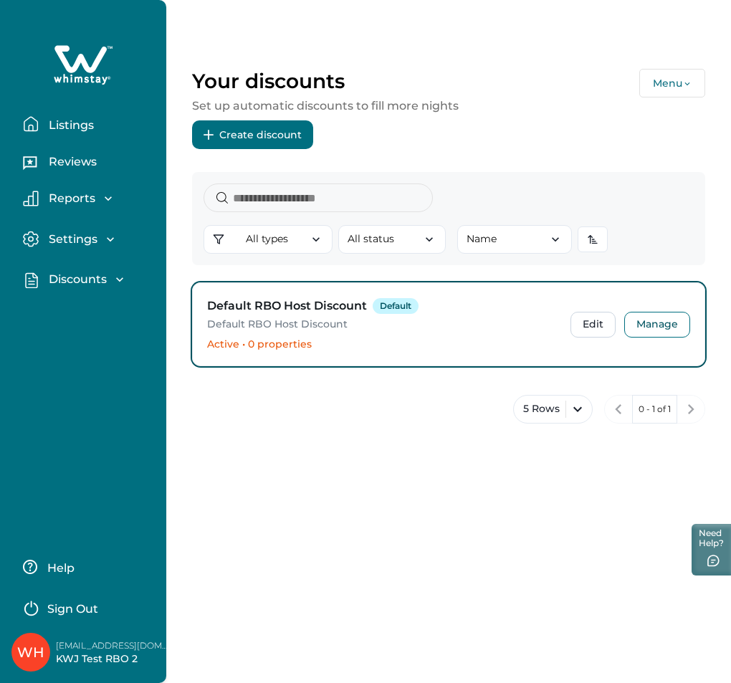
click at [665, 81] on button "Menu" at bounding box center [672, 83] width 66 height 29
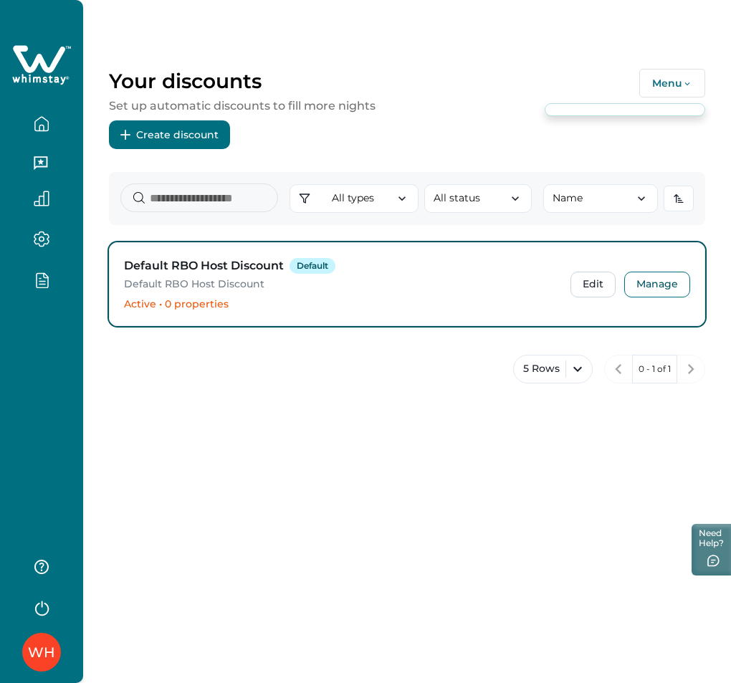
click at [665, 81] on button "Menu" at bounding box center [672, 83] width 66 height 29
click at [643, 70] on button "Menu" at bounding box center [672, 83] width 66 height 29
click at [40, 249] on div at bounding box center [41, 243] width 60 height 25
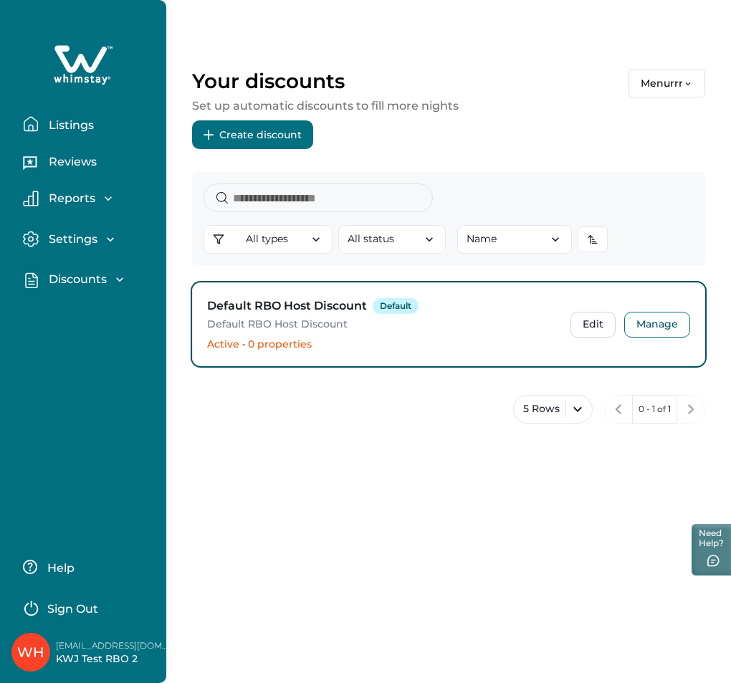
click at [67, 240] on p "Settings" at bounding box center [70, 239] width 53 height 14
click at [87, 271] on p "Profile details" at bounding box center [86, 270] width 84 height 14
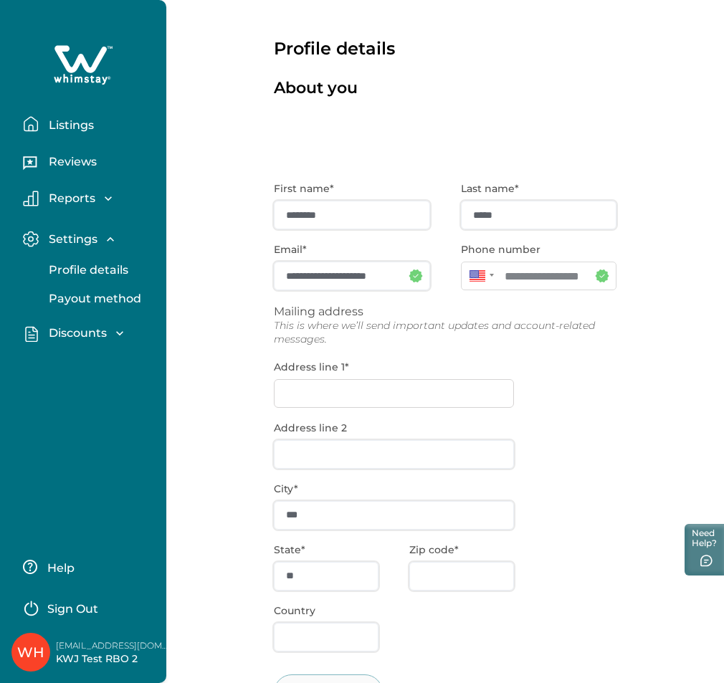
click at [98, 294] on p "Payout method" at bounding box center [92, 299] width 97 height 14
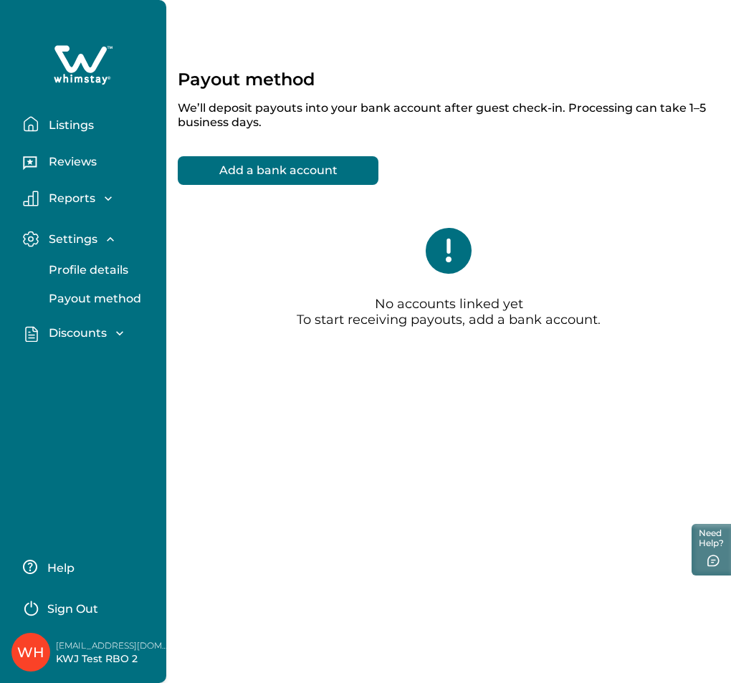
click at [91, 268] on p "Profile details" at bounding box center [86, 270] width 84 height 14
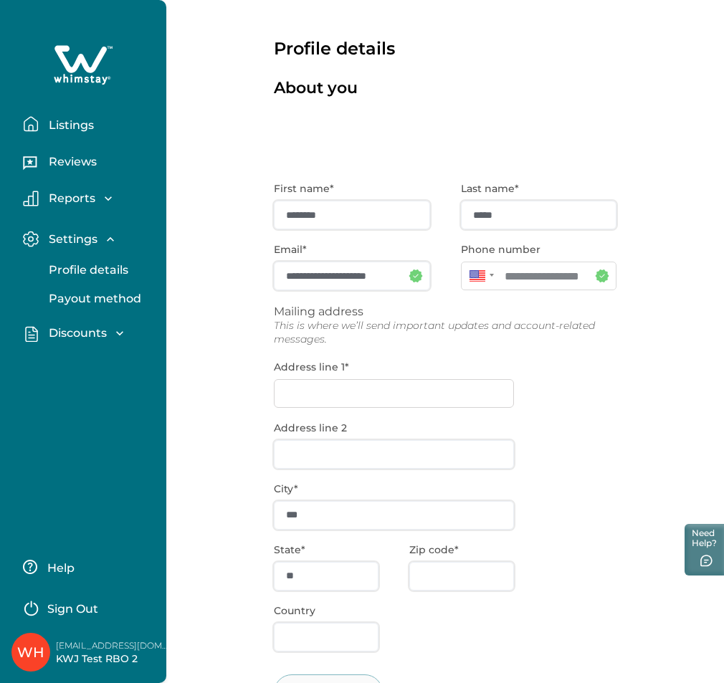
click at [78, 202] on p "Reports" at bounding box center [69, 198] width 51 height 14
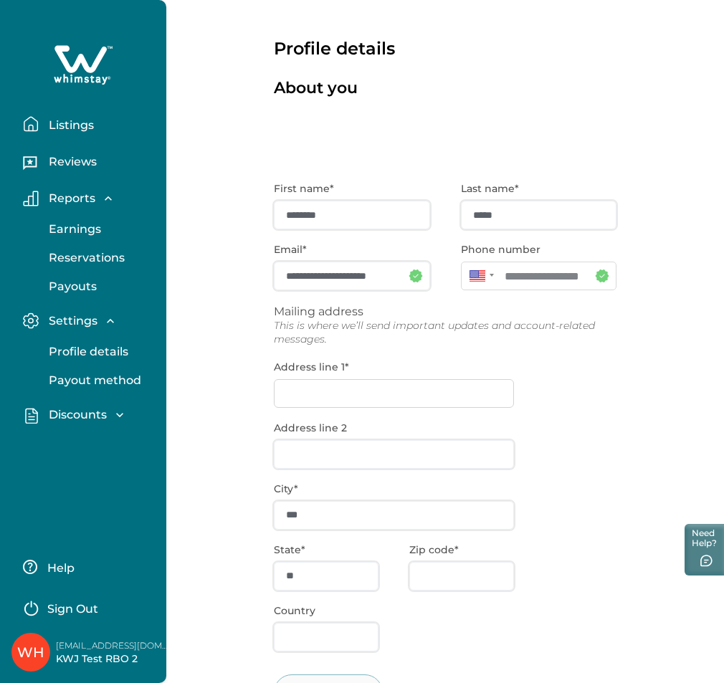
click at [82, 224] on p "Earnings" at bounding box center [72, 229] width 57 height 14
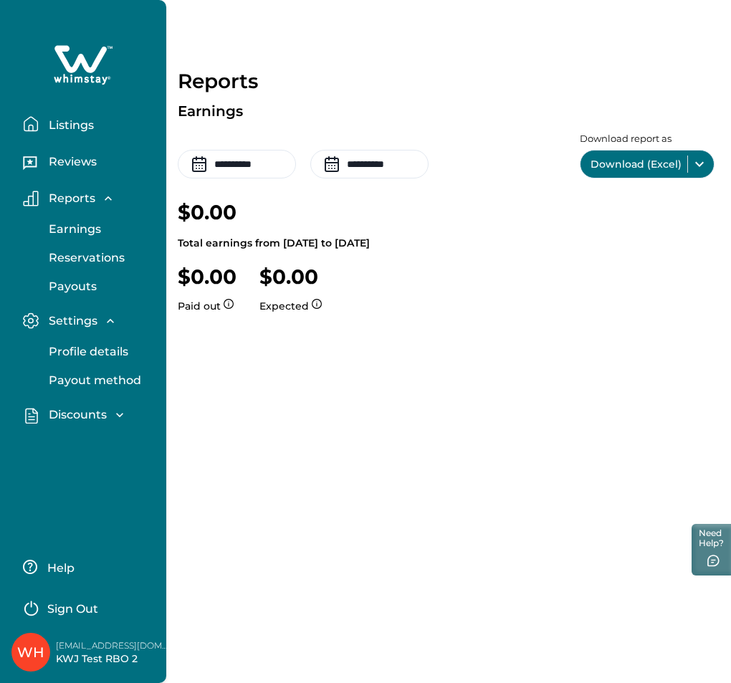
click at [89, 260] on p "Reservations" at bounding box center [84, 258] width 80 height 14
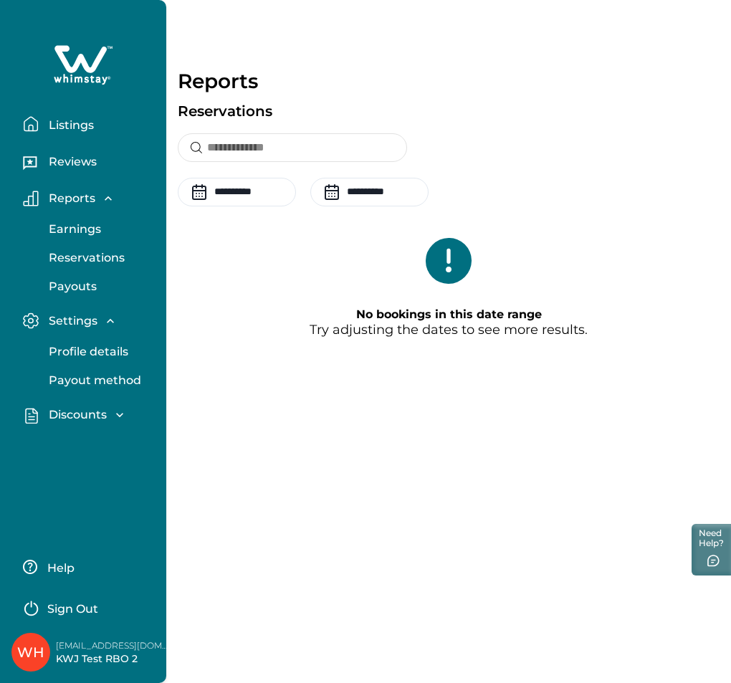
click at [85, 378] on p "Payout method" at bounding box center [92, 381] width 97 height 14
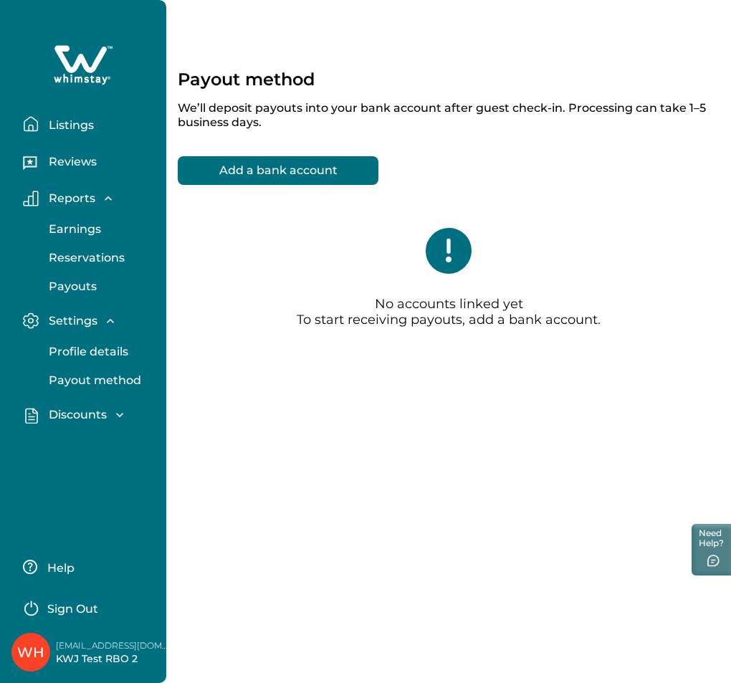
click at [72, 235] on p "Earnings" at bounding box center [72, 229] width 57 height 14
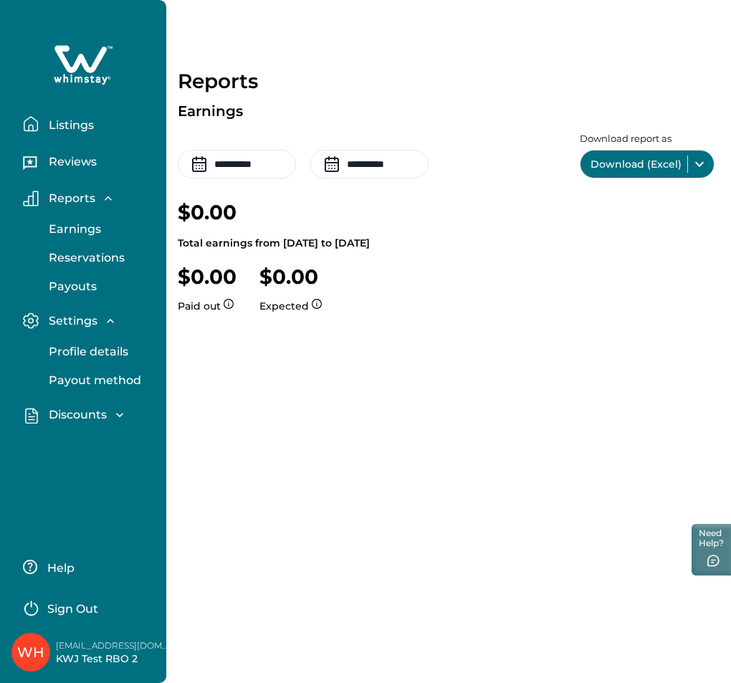
click at [76, 161] on p "Reviews" at bounding box center [70, 162] width 52 height 14
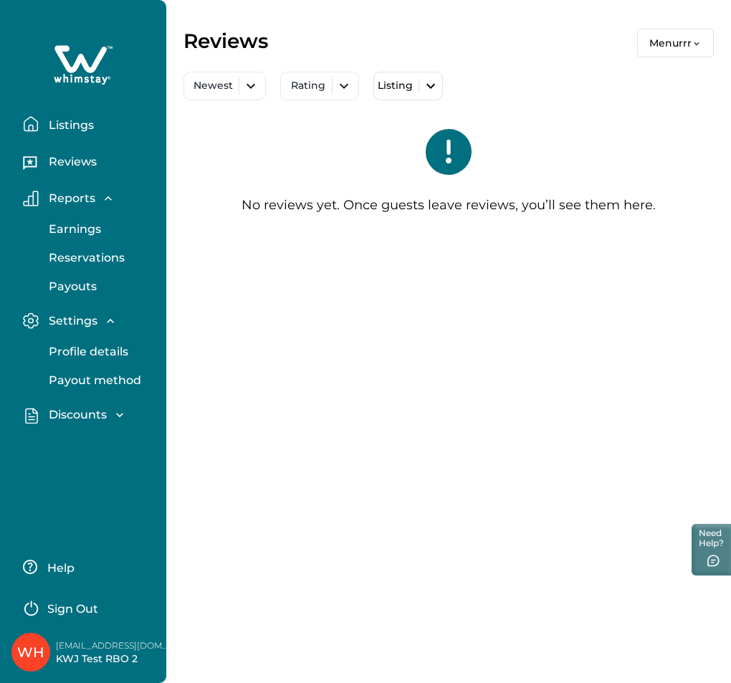
click at [70, 255] on p "Reservations" at bounding box center [84, 258] width 80 height 14
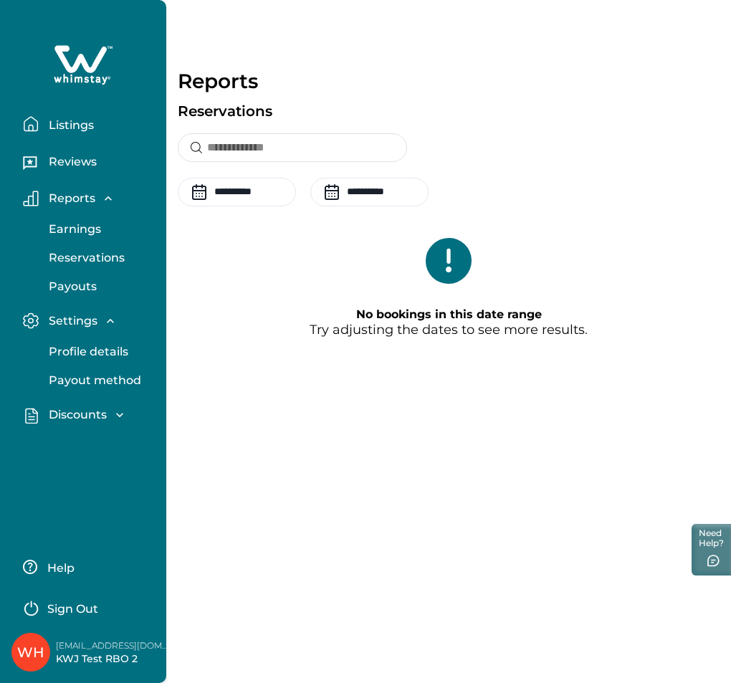
click at [82, 287] on p "Payouts" at bounding box center [70, 287] width 52 height 14
click at [70, 121] on p "Listings" at bounding box center [68, 125] width 49 height 14
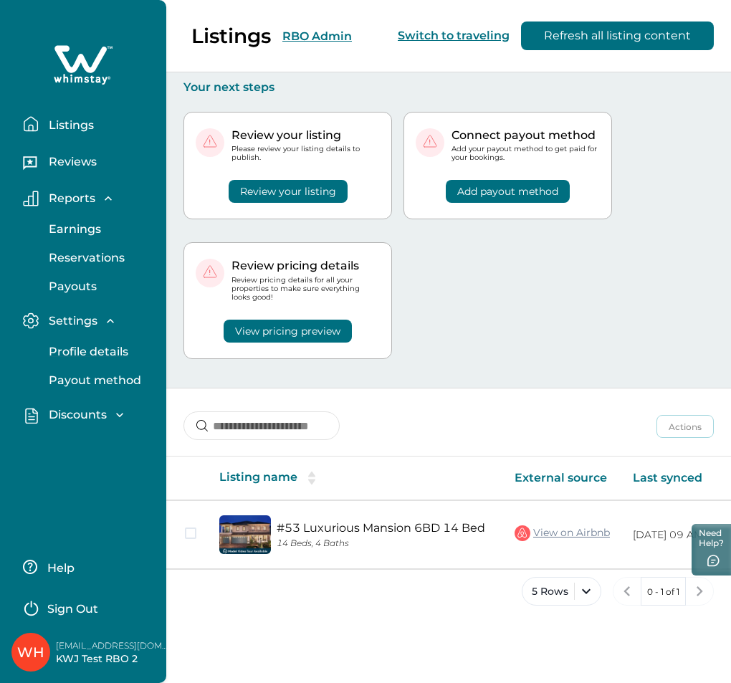
click at [80, 344] on button "Profile details" at bounding box center [99, 352] width 132 height 29
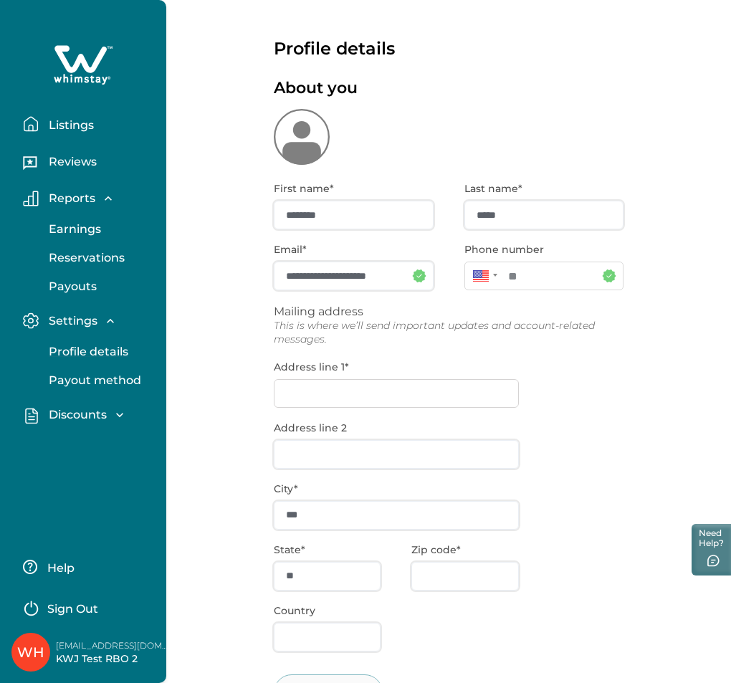
type input "**********"
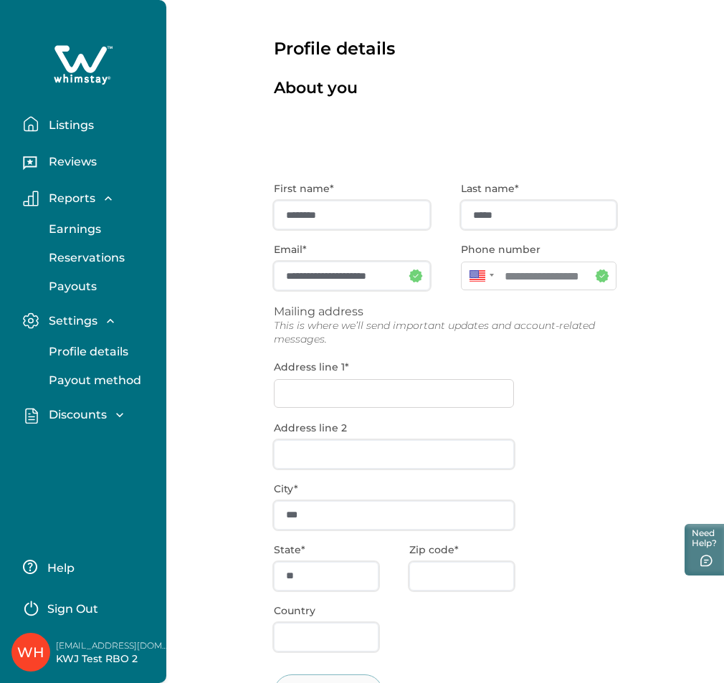
click at [80, 395] on div "Discounts Discounts Ready-made discounts Properties" at bounding box center [82, 415] width 143 height 41
click at [77, 382] on p "Payout method" at bounding box center [92, 381] width 97 height 14
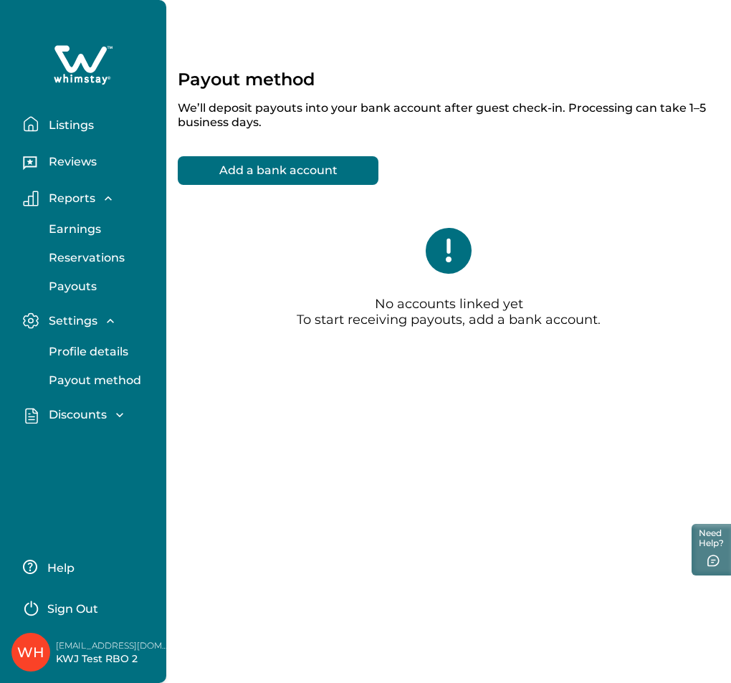
click at [57, 259] on p "Reservations" at bounding box center [84, 258] width 80 height 14
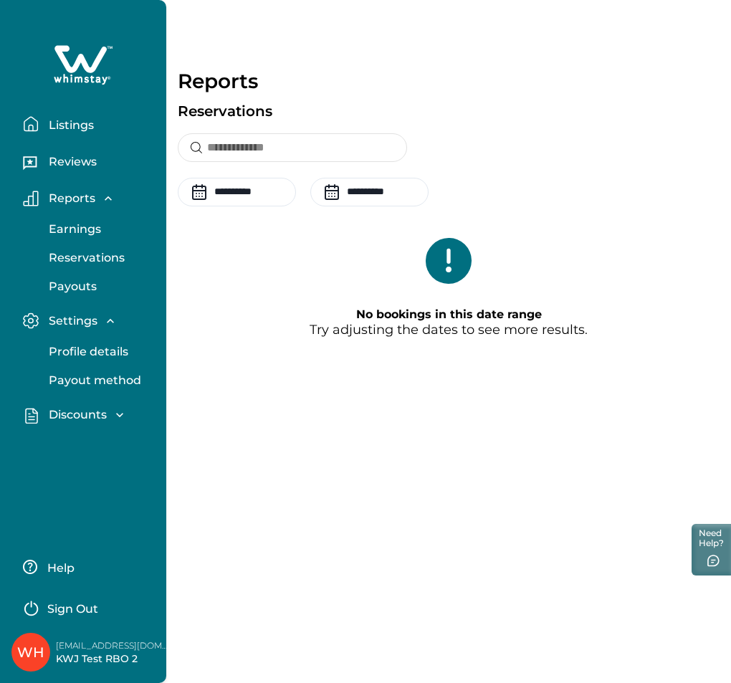
click at [90, 413] on p "Discounts" at bounding box center [75, 415] width 62 height 14
click at [95, 444] on p "Discounts" at bounding box center [75, 446] width 62 height 14
